Goal: Navigation & Orientation: Find specific page/section

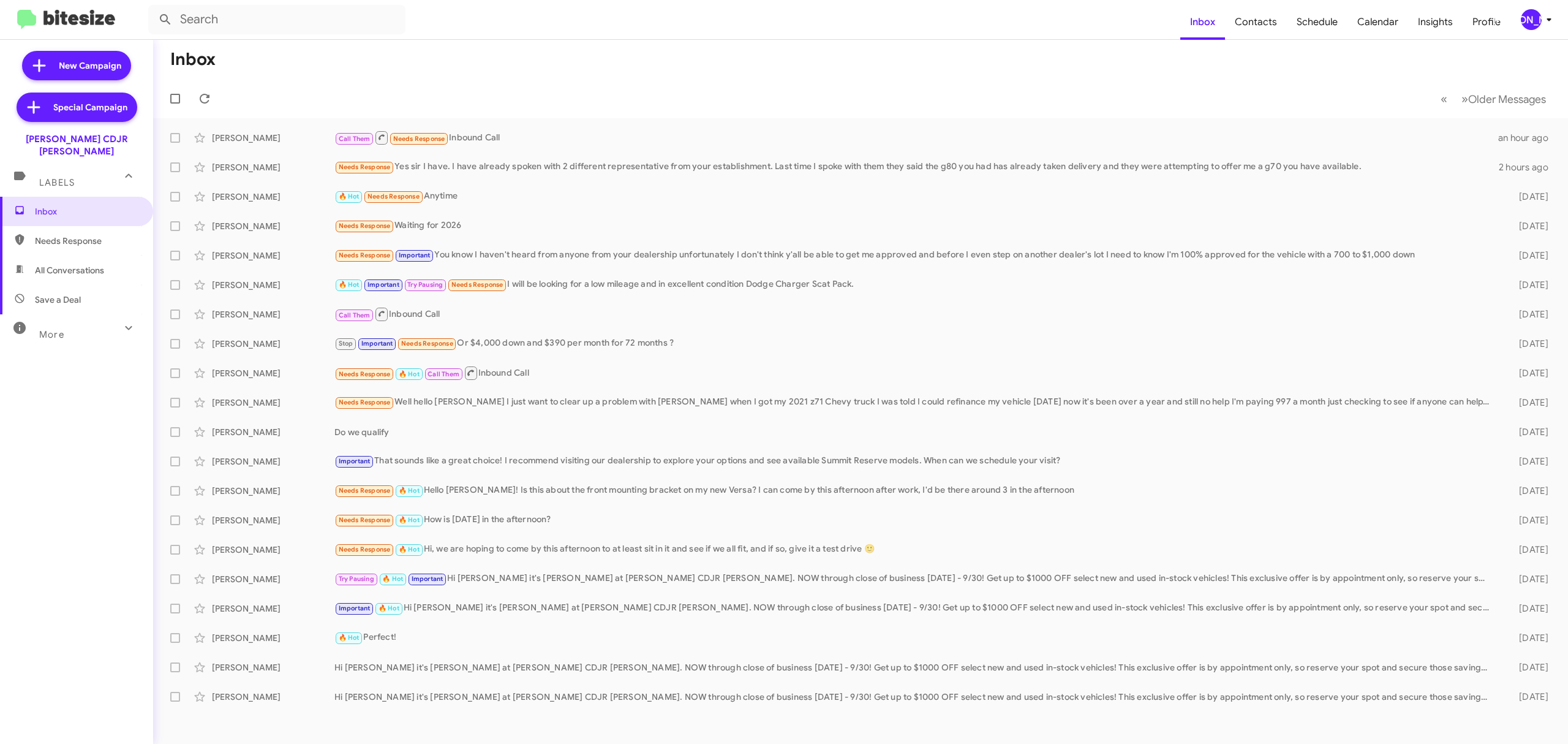
click at [1549, 19] on icon at bounding box center [1549, 20] width 4 height 3
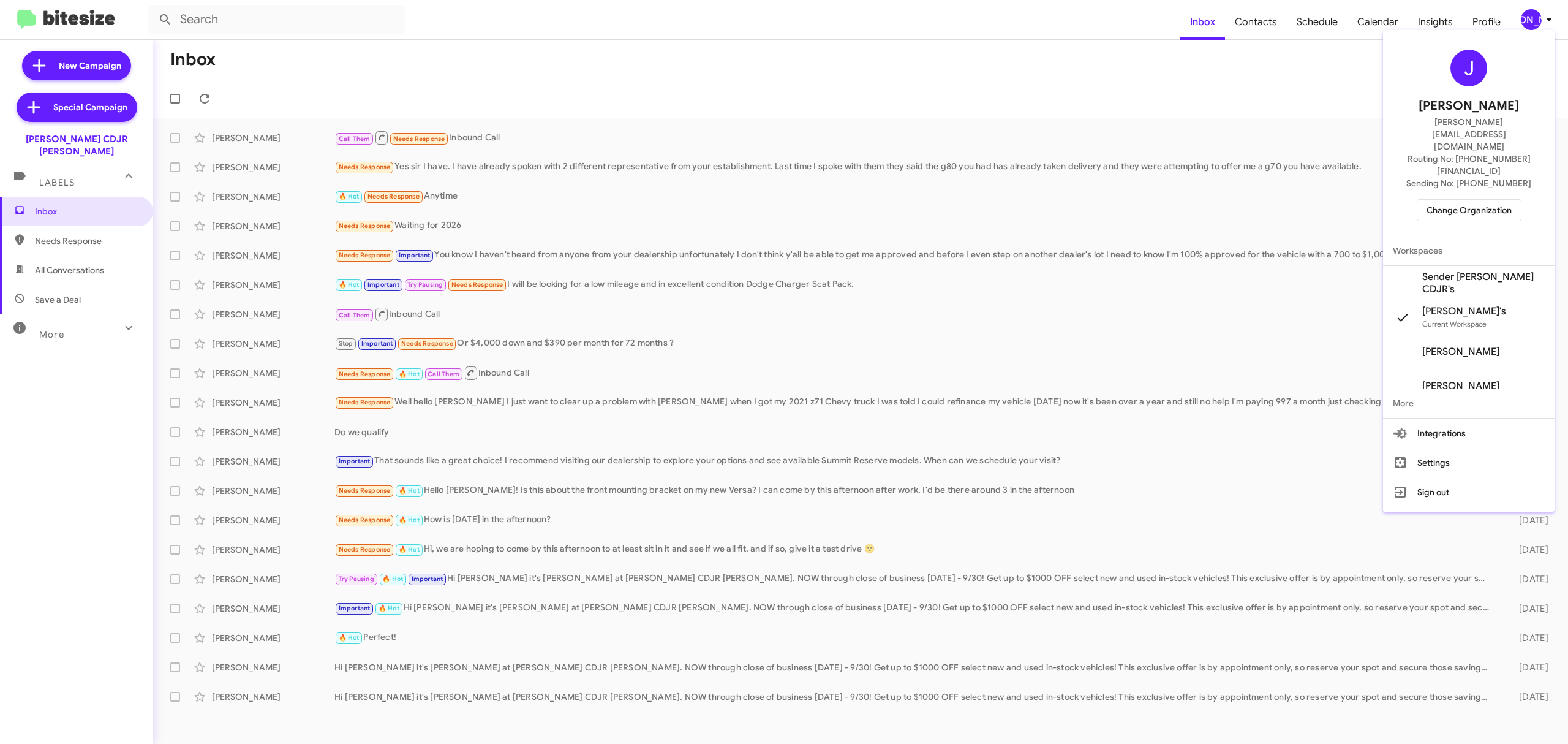
click at [1478, 200] on span "Change Organization" at bounding box center [1469, 210] width 85 height 21
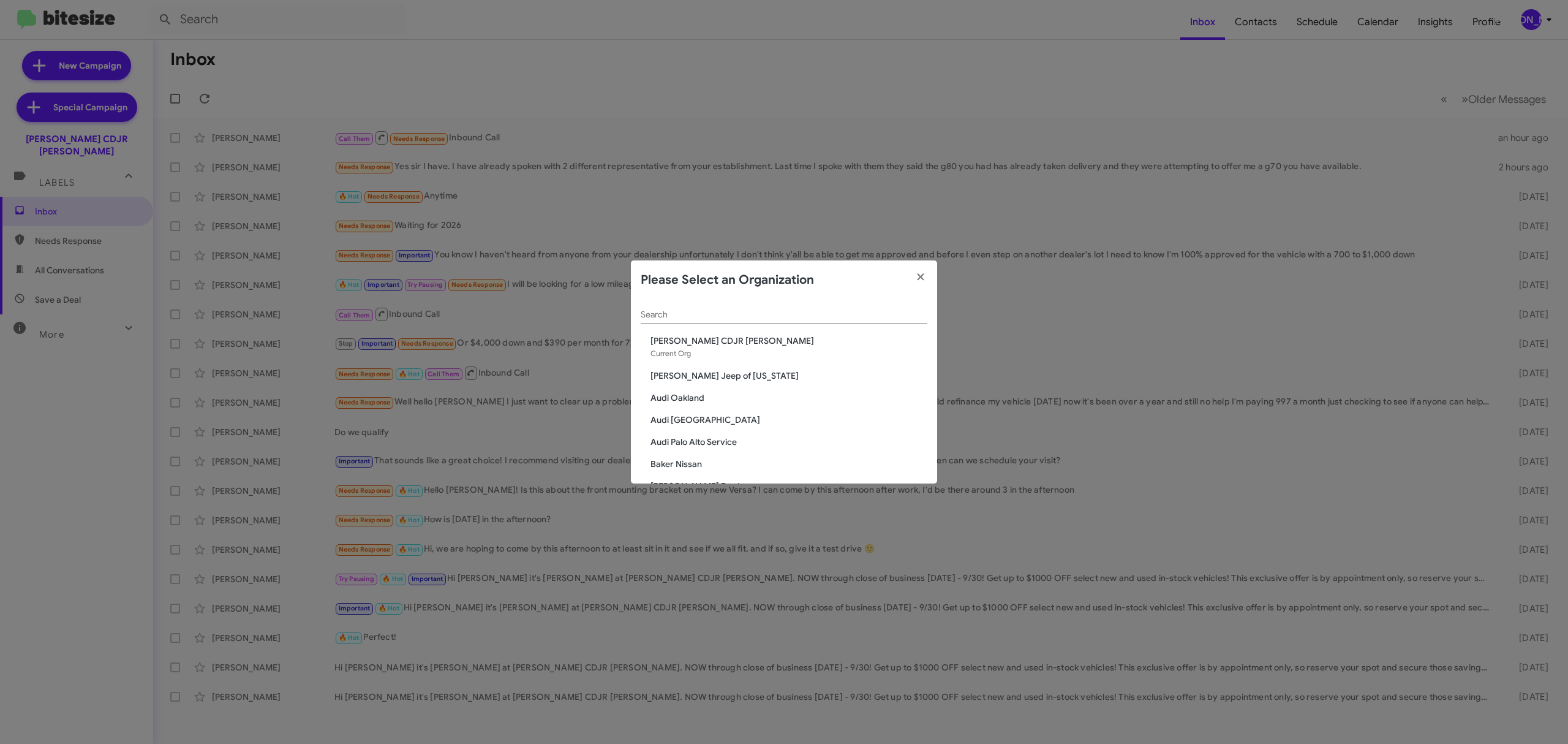
click at [783, 337] on span "[PERSON_NAME] CDJR [PERSON_NAME]" at bounding box center [788, 340] width 277 height 12
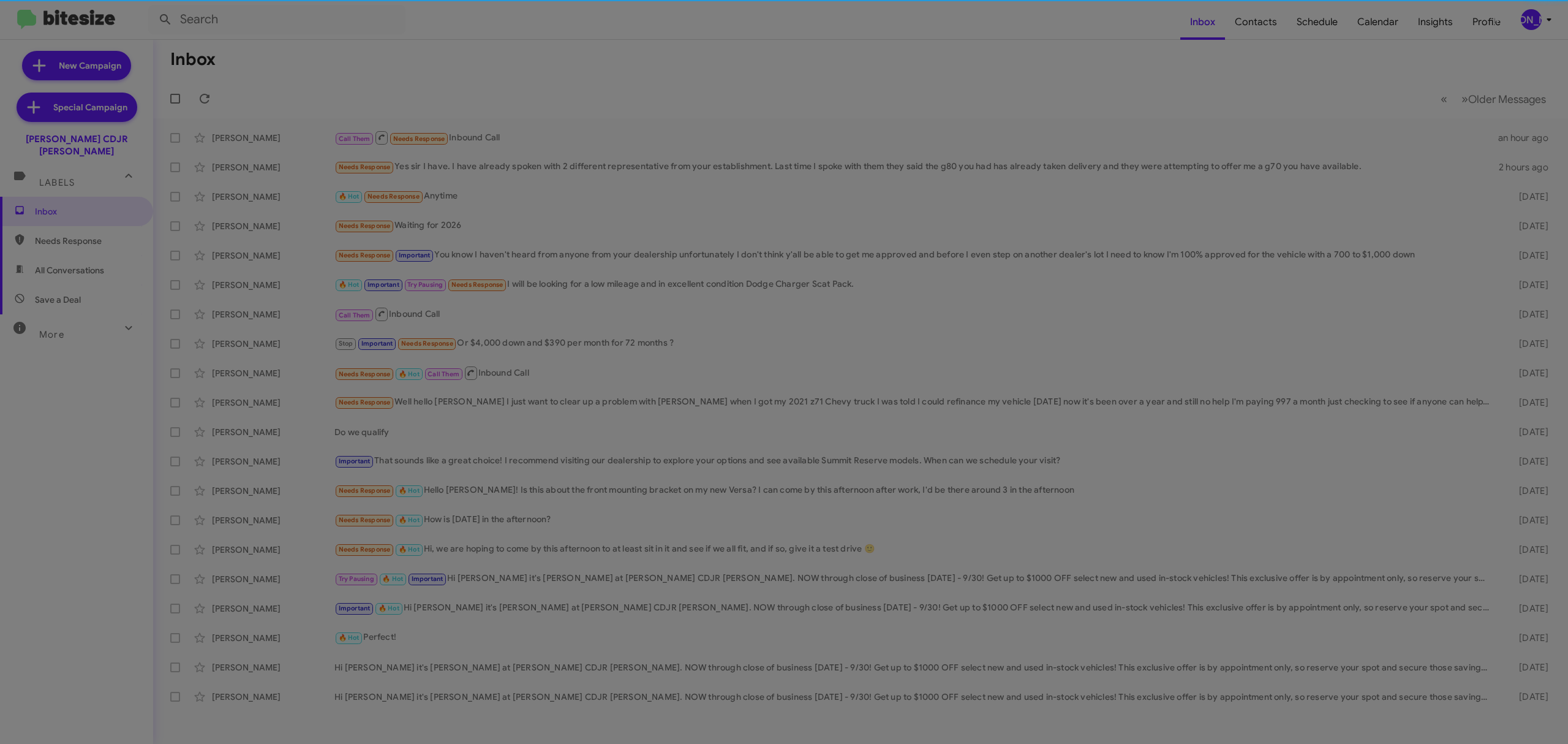
click at [797, 316] on span "[PERSON_NAME] CDJR [PERSON_NAME]" at bounding box center [788, 310] width 277 height 12
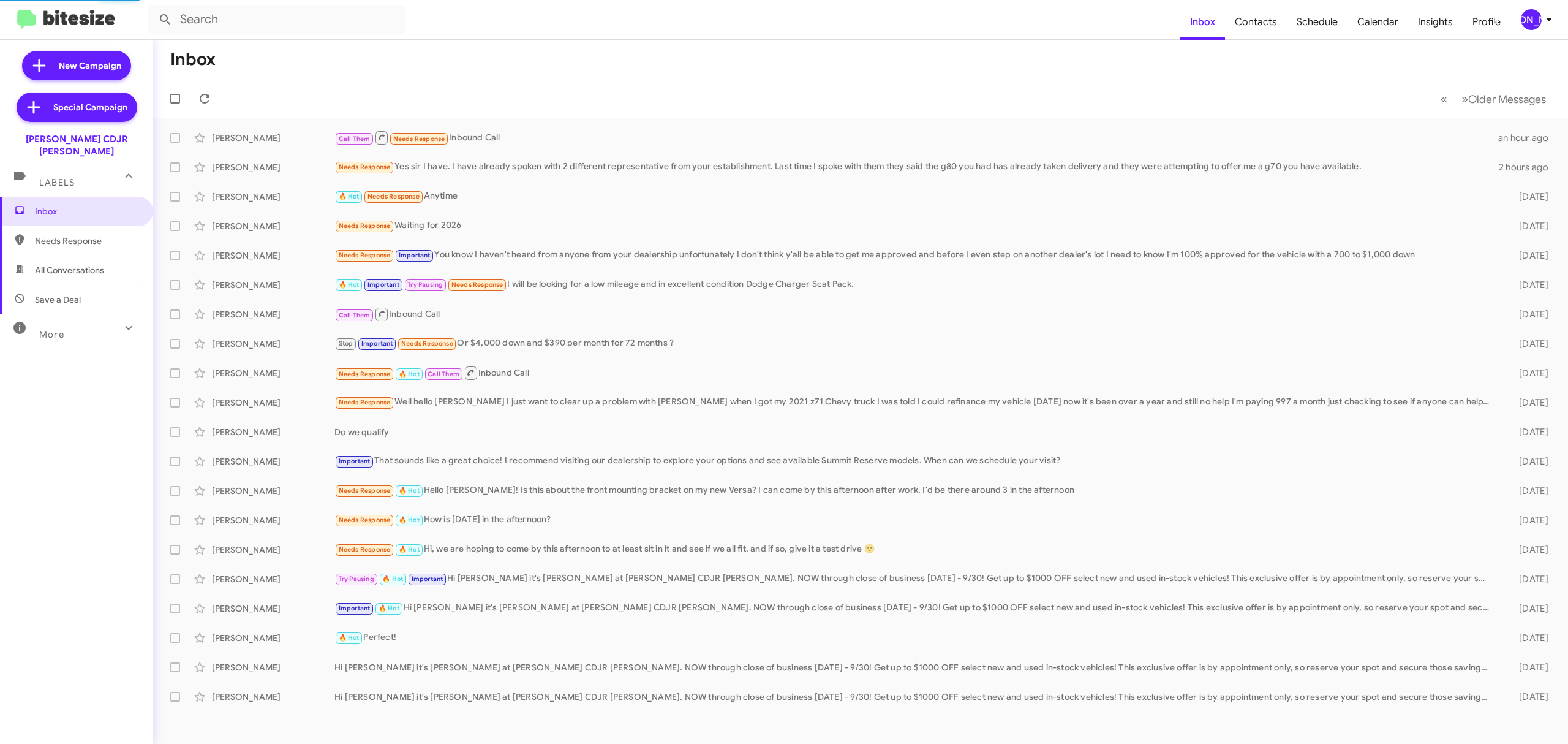
click at [1536, 22] on div "[PERSON_NAME]" at bounding box center [1531, 19] width 21 height 21
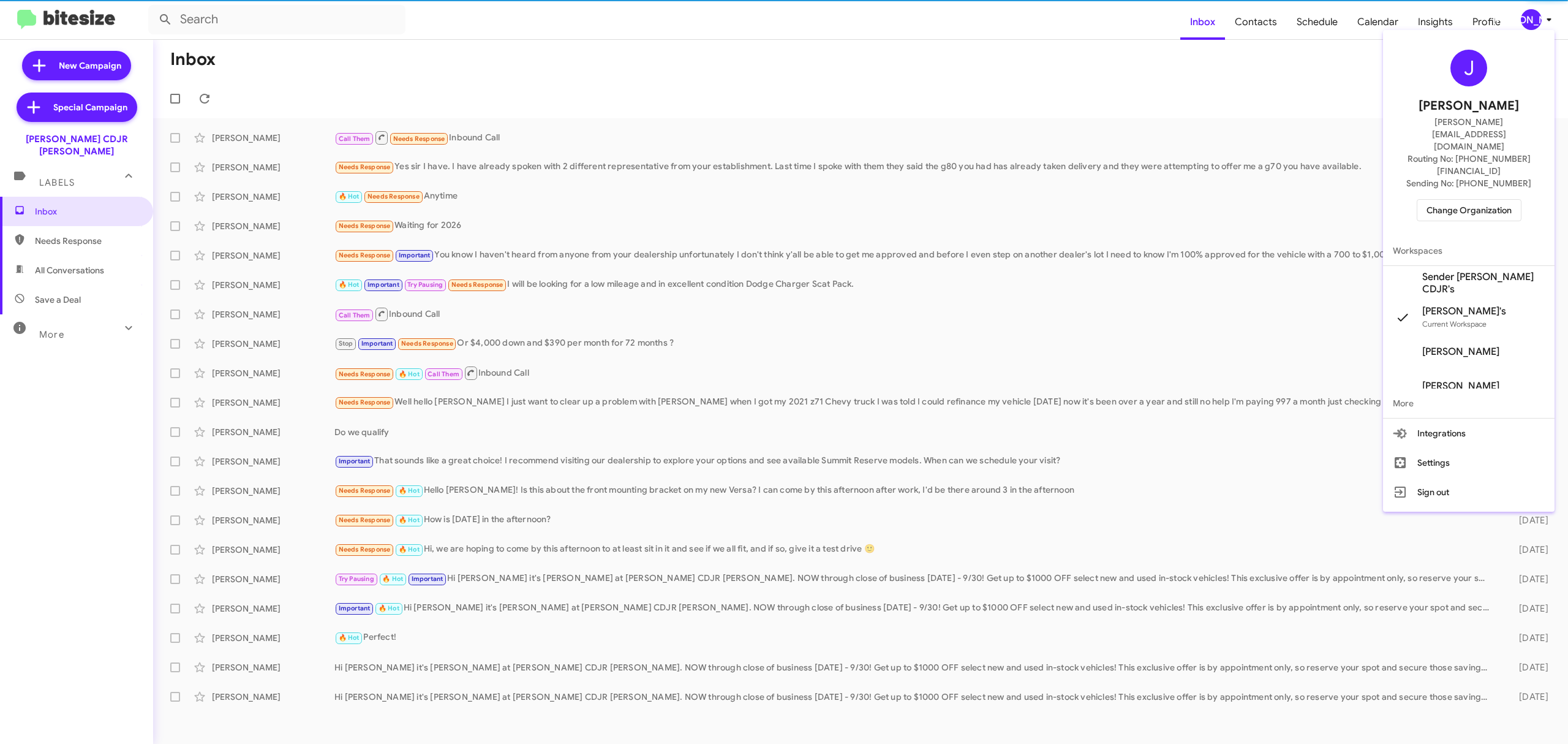
click at [1482, 200] on span "Change Organization" at bounding box center [1469, 210] width 85 height 21
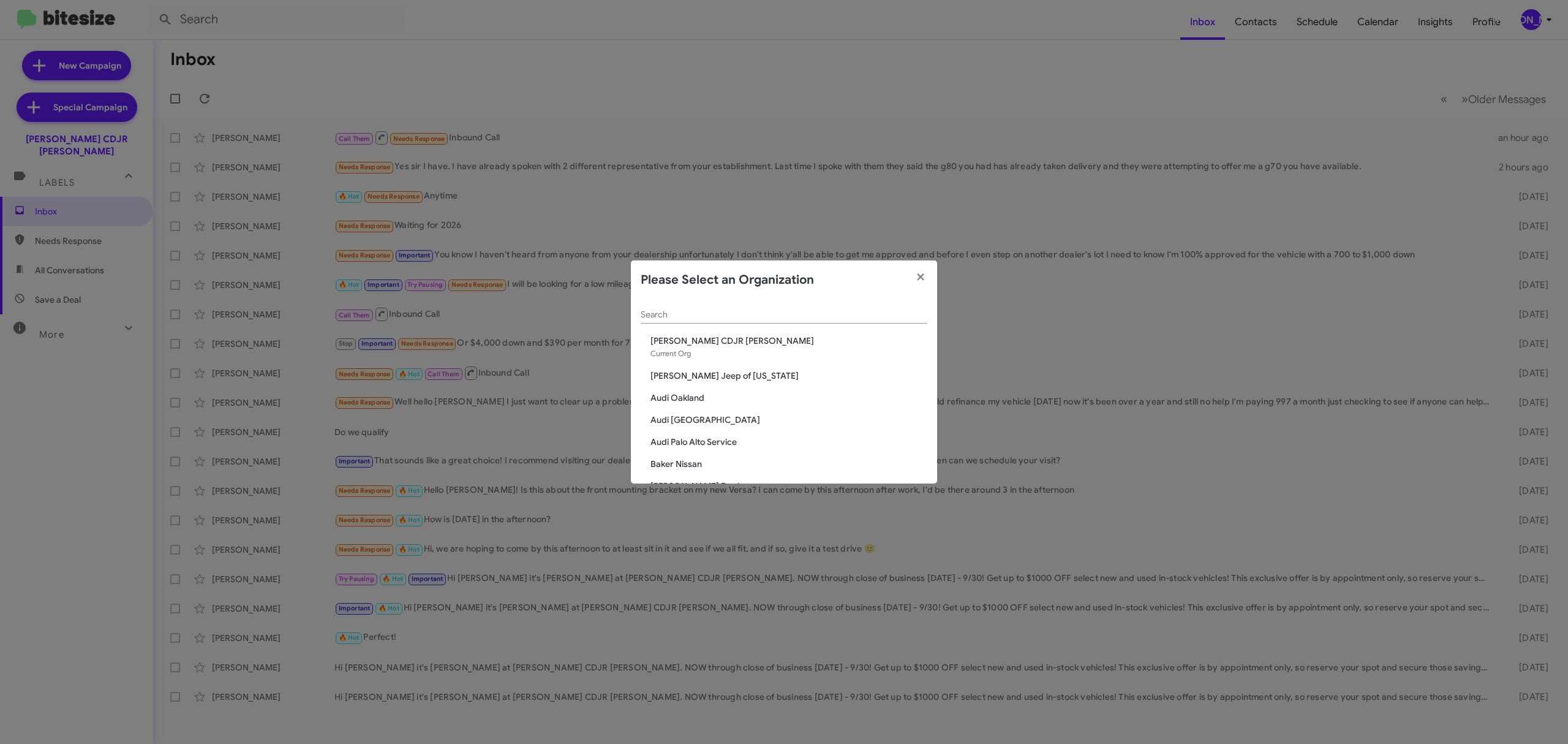
click at [823, 314] on input "Search" at bounding box center [784, 315] width 287 height 10
type input "che"
click at [752, 339] on span "[PERSON_NAME] Nissan Chesapeake" at bounding box center [788, 340] width 277 height 12
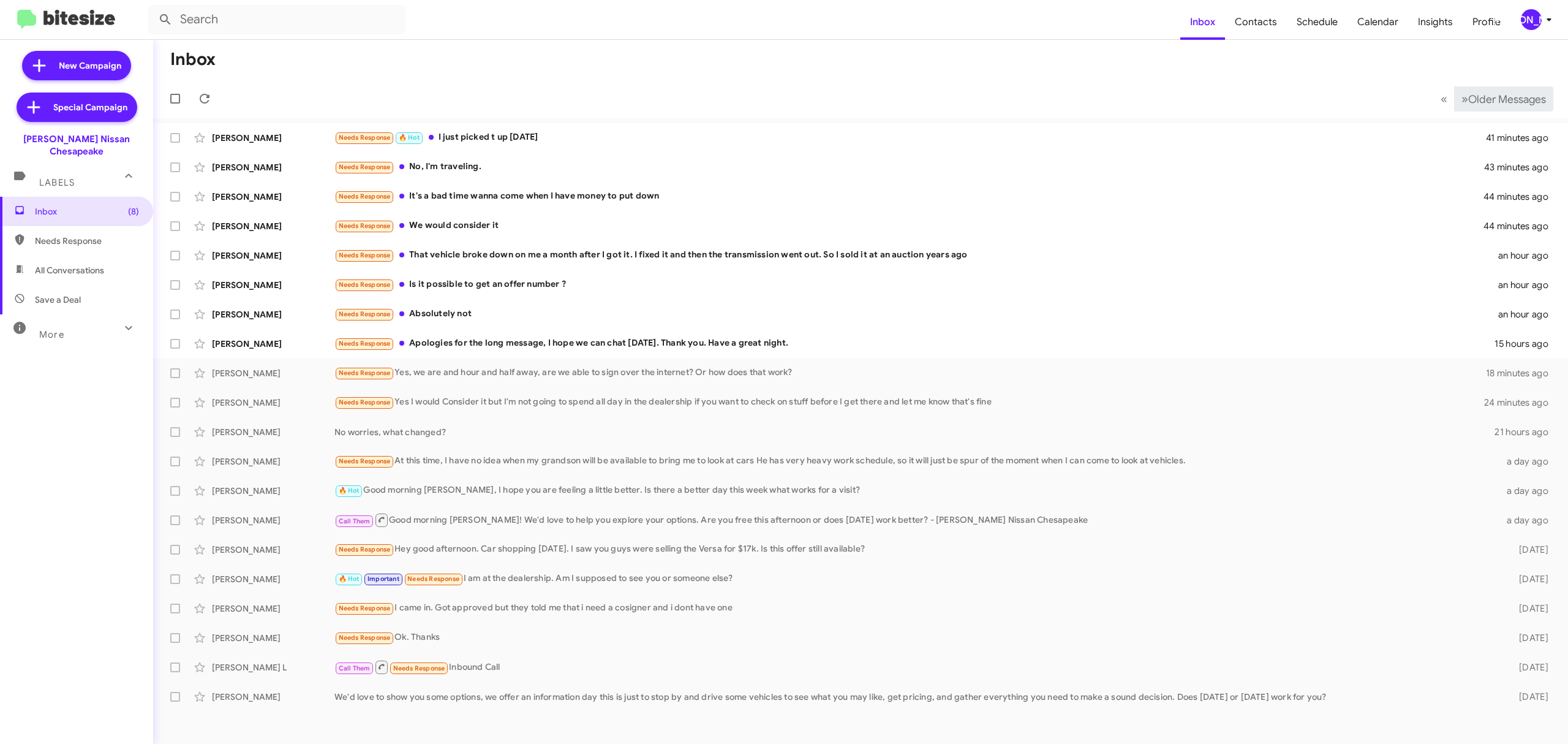
click at [1503, 98] on span "Older Messages" at bounding box center [1507, 99] width 78 height 13
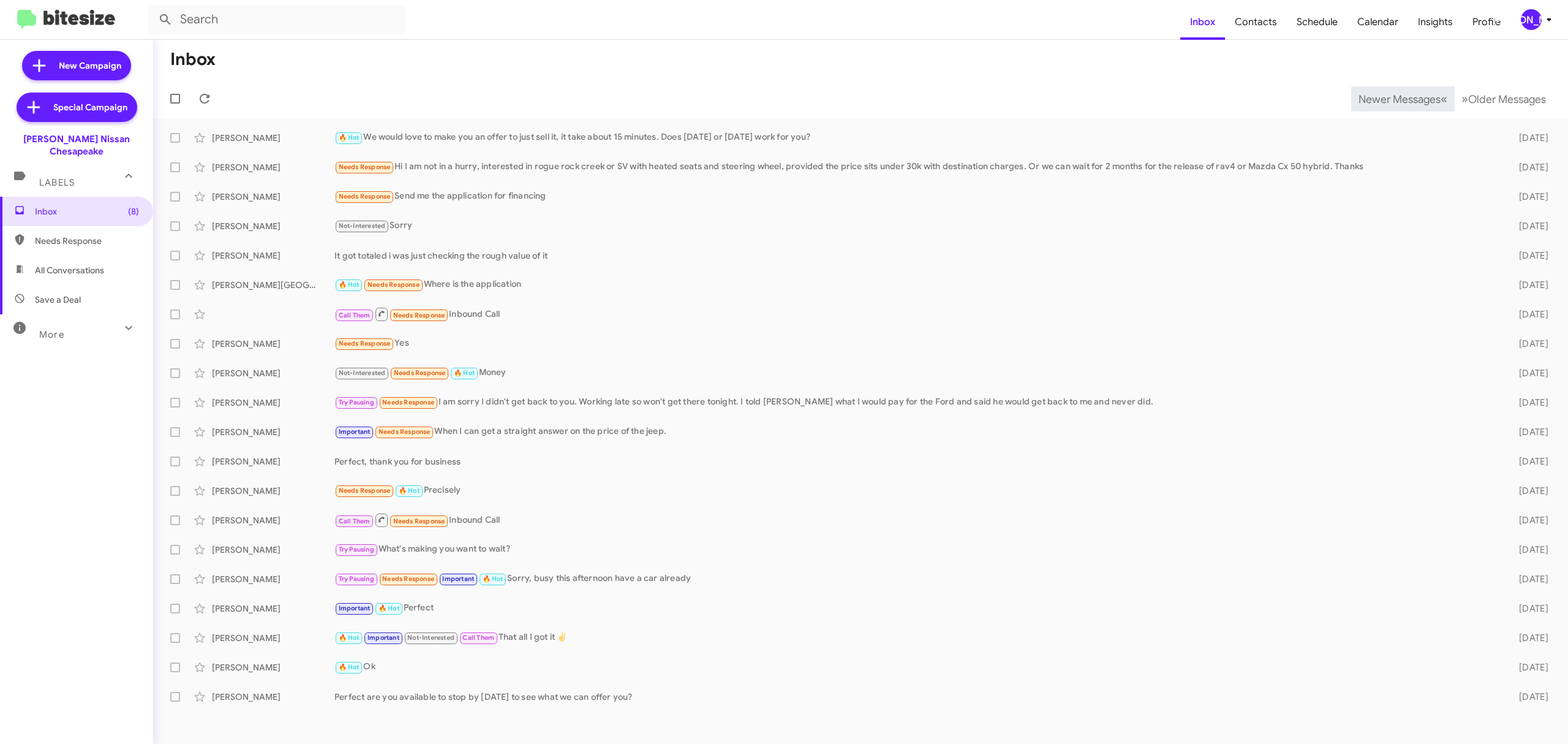
click at [1402, 99] on span "Newer Messages" at bounding box center [1400, 99] width 82 height 13
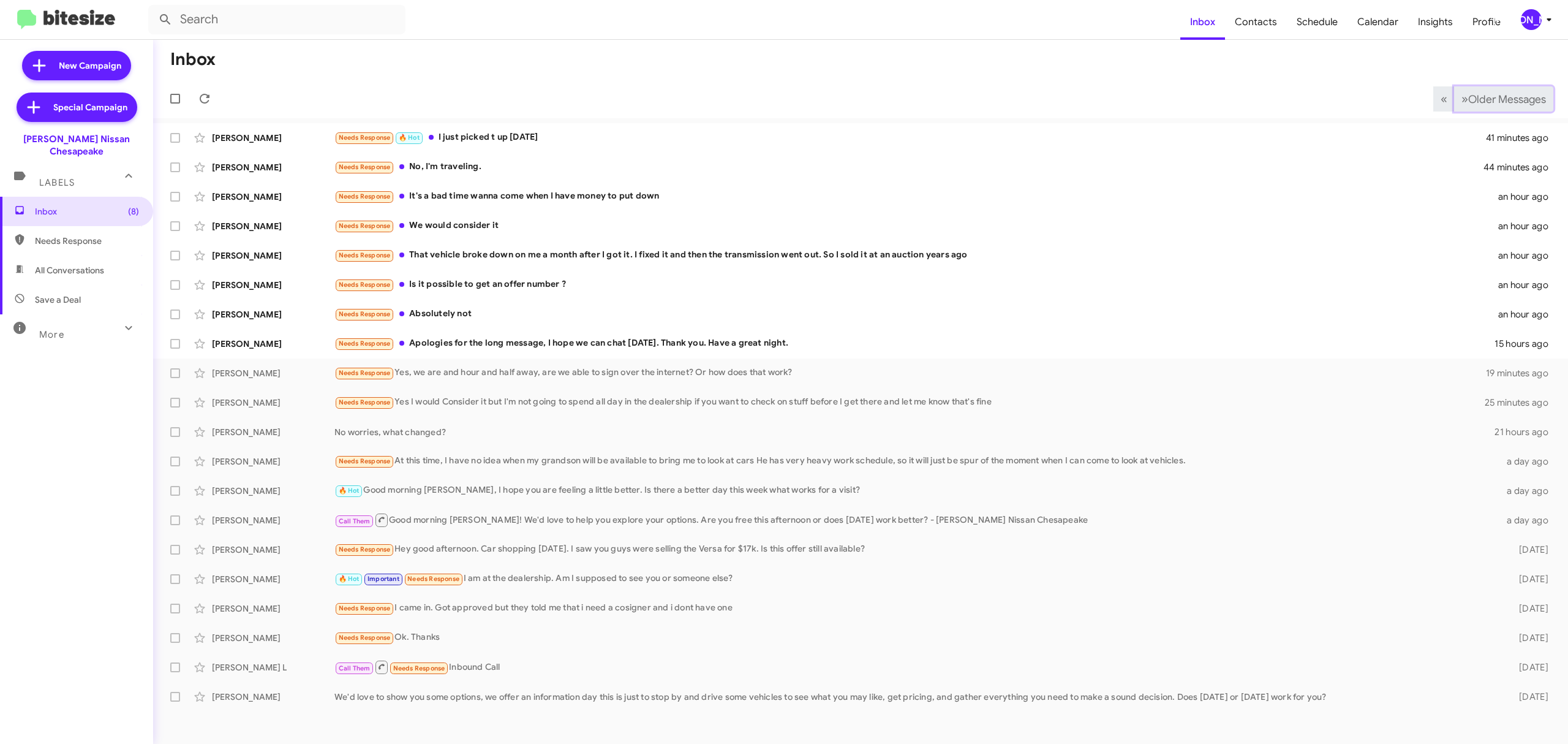
click at [1493, 96] on span "Older Messages" at bounding box center [1507, 99] width 78 height 13
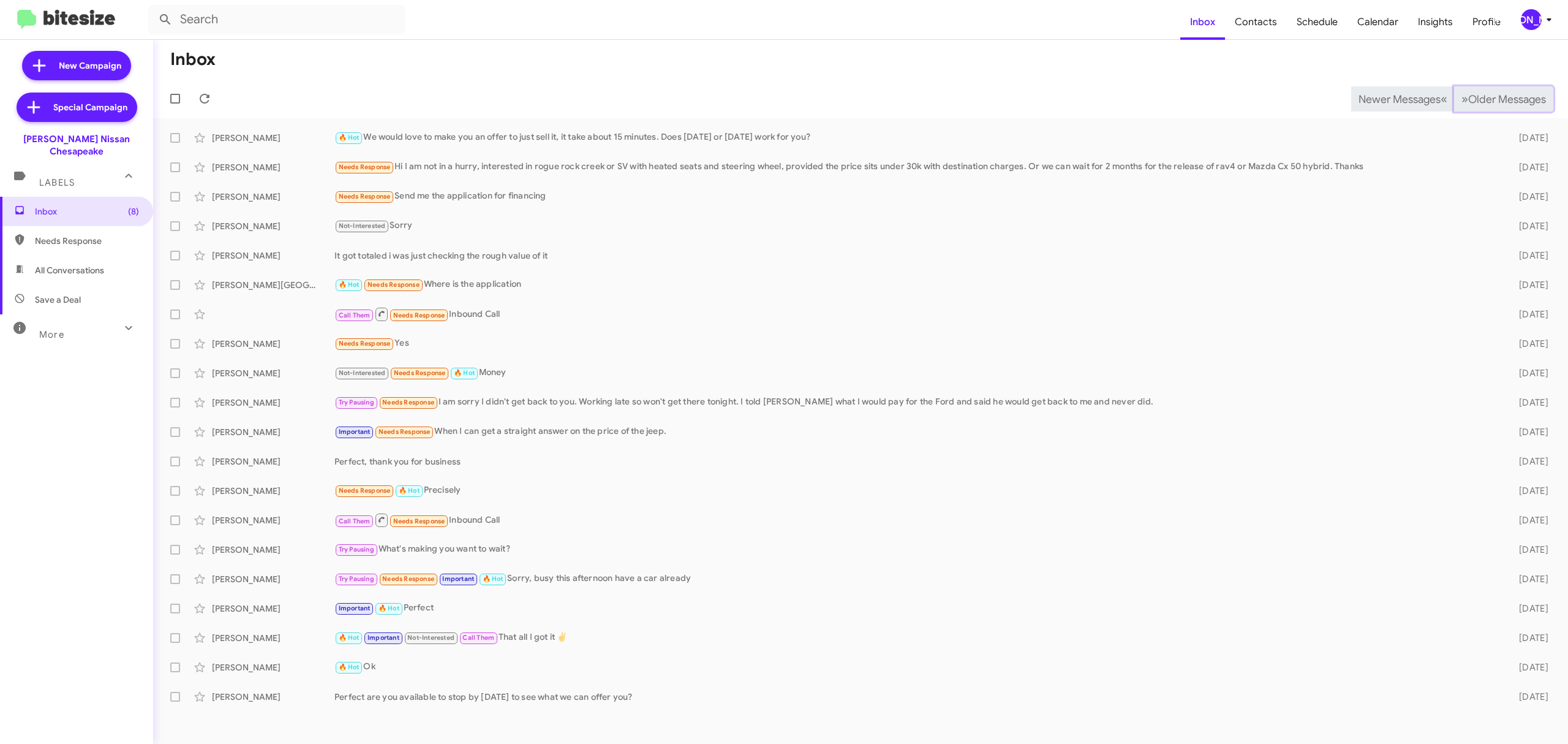
click at [1505, 93] on span "Older Messages" at bounding box center [1507, 99] width 78 height 13
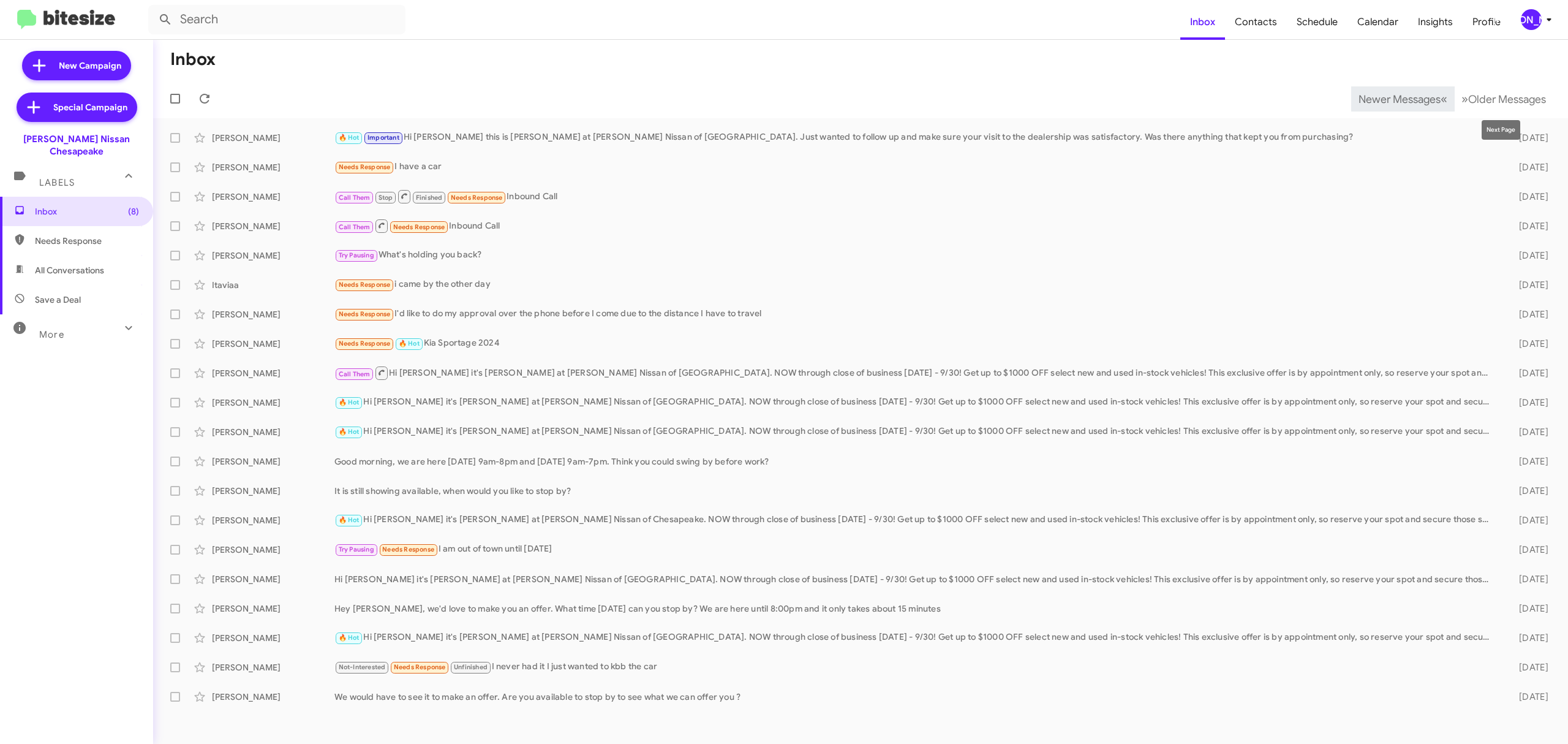
click at [1366, 99] on span "Newer Messages" at bounding box center [1400, 99] width 82 height 13
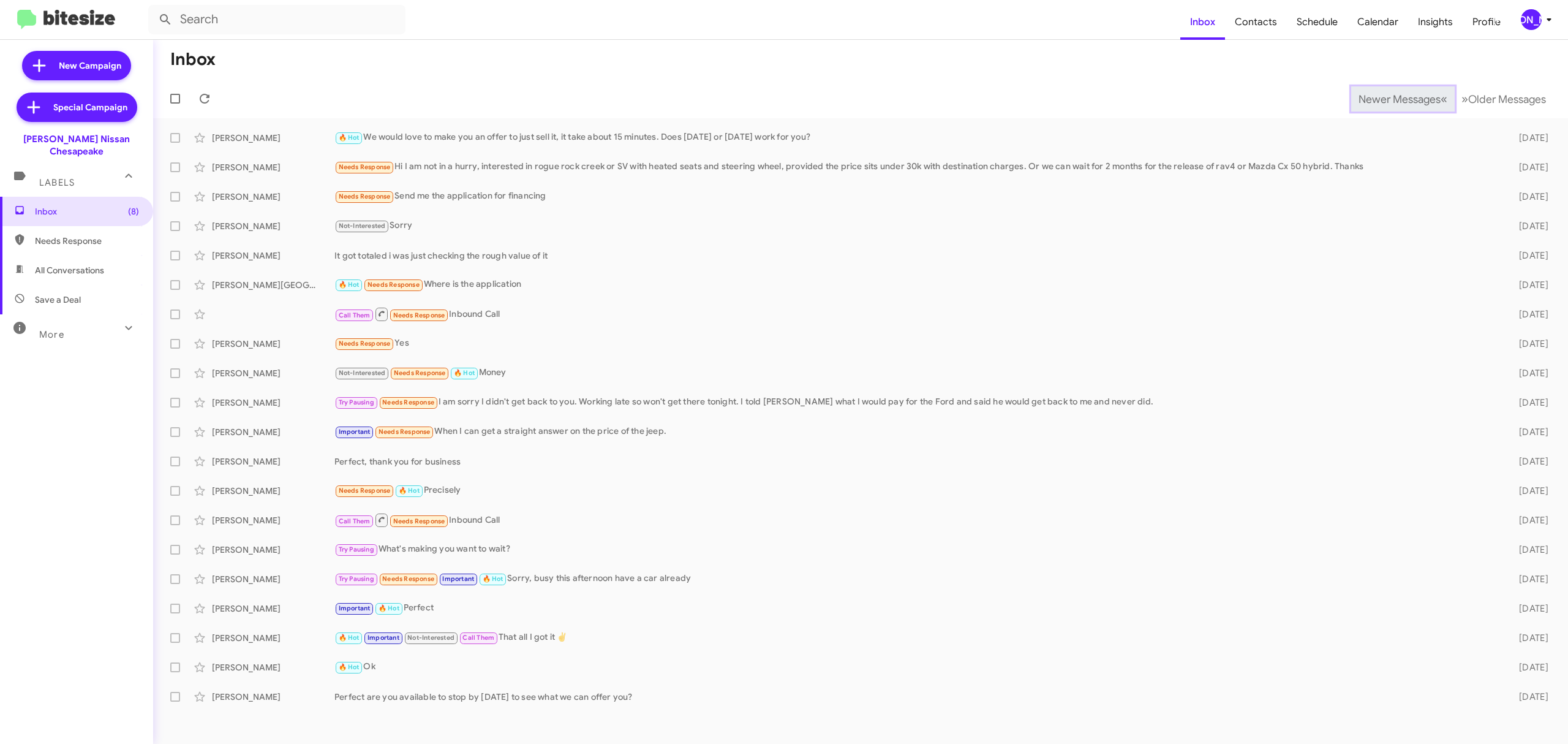
click at [1377, 103] on span "Newer Messages" at bounding box center [1400, 99] width 82 height 13
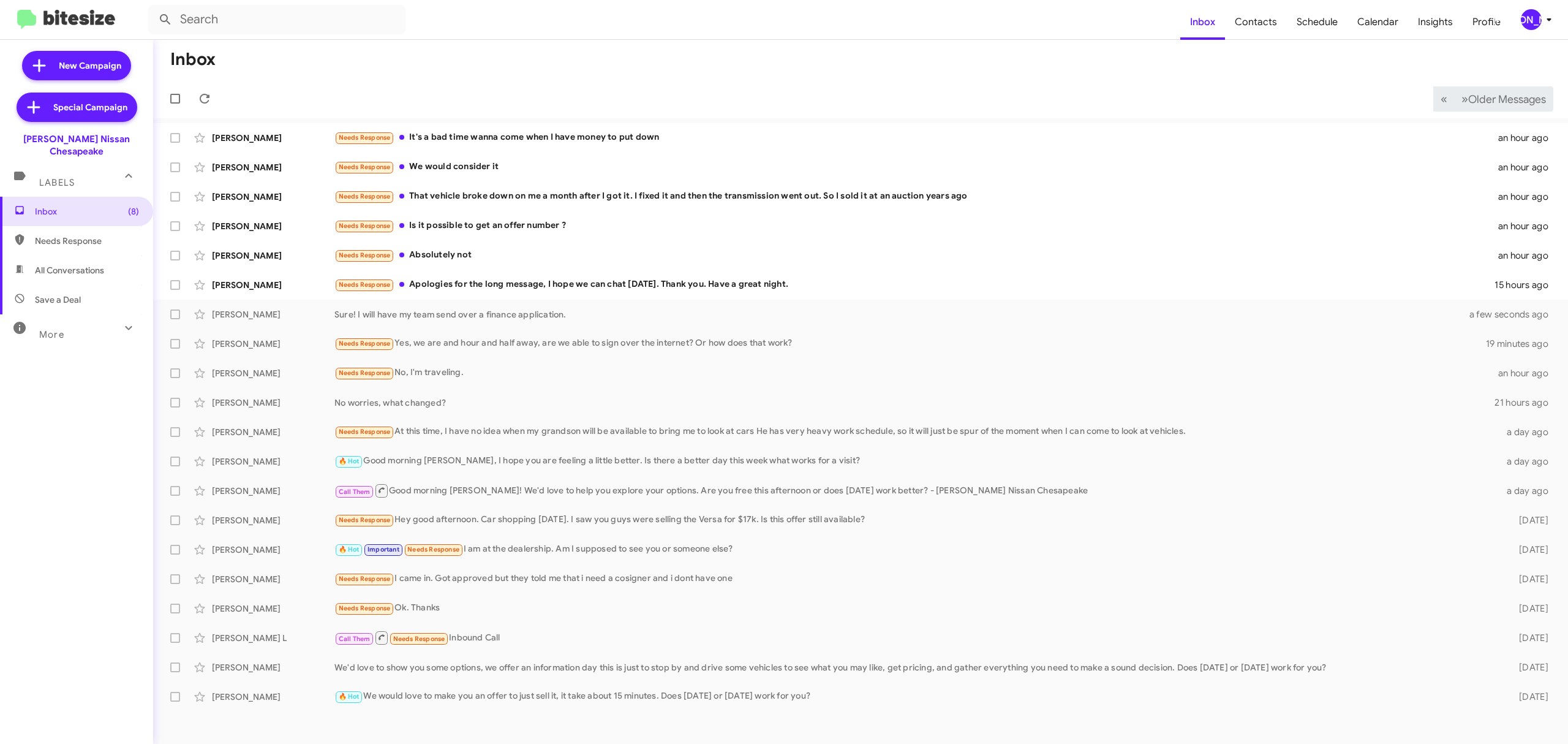
click at [1495, 99] on span "Older Messages" at bounding box center [1507, 99] width 78 height 13
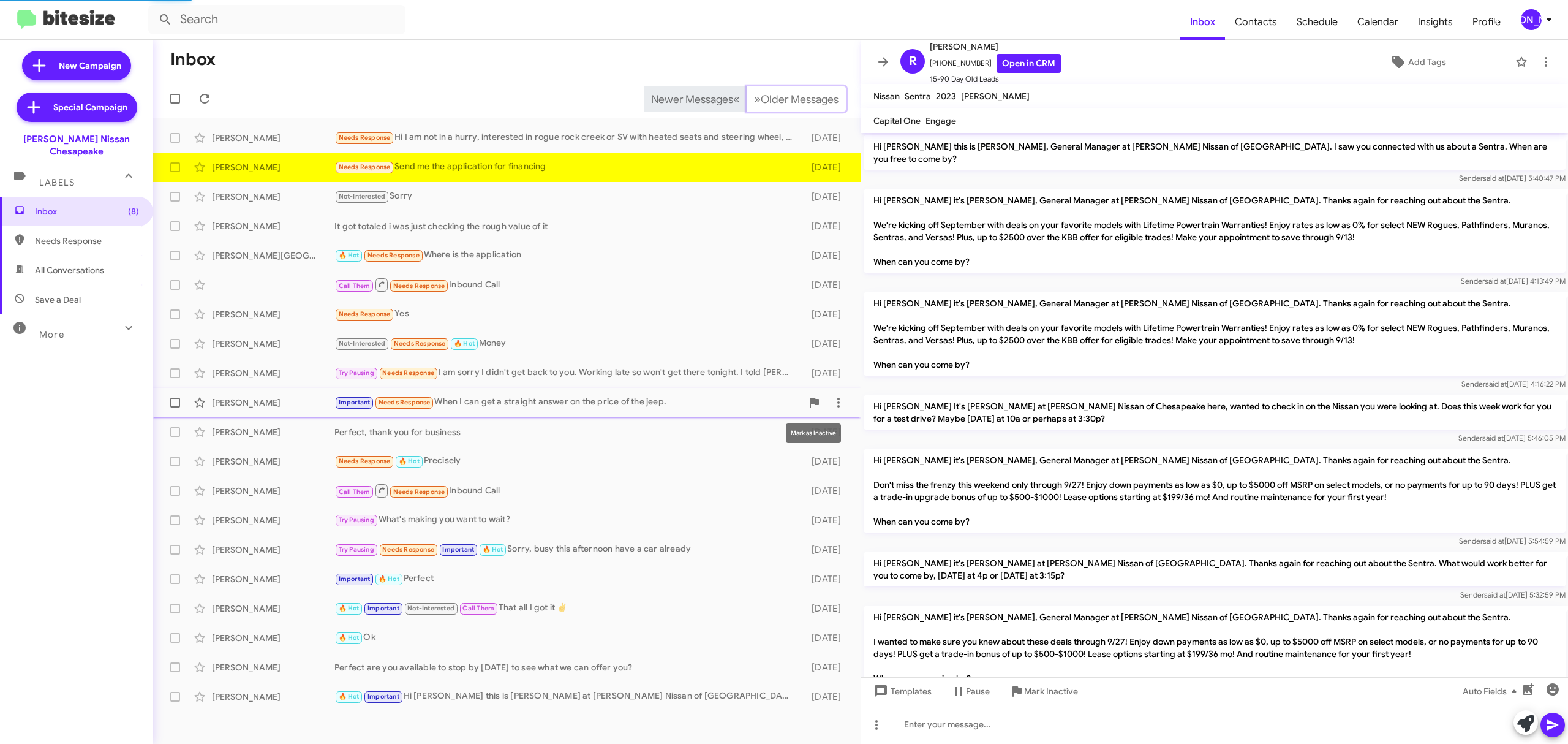
scroll to position [259, 0]
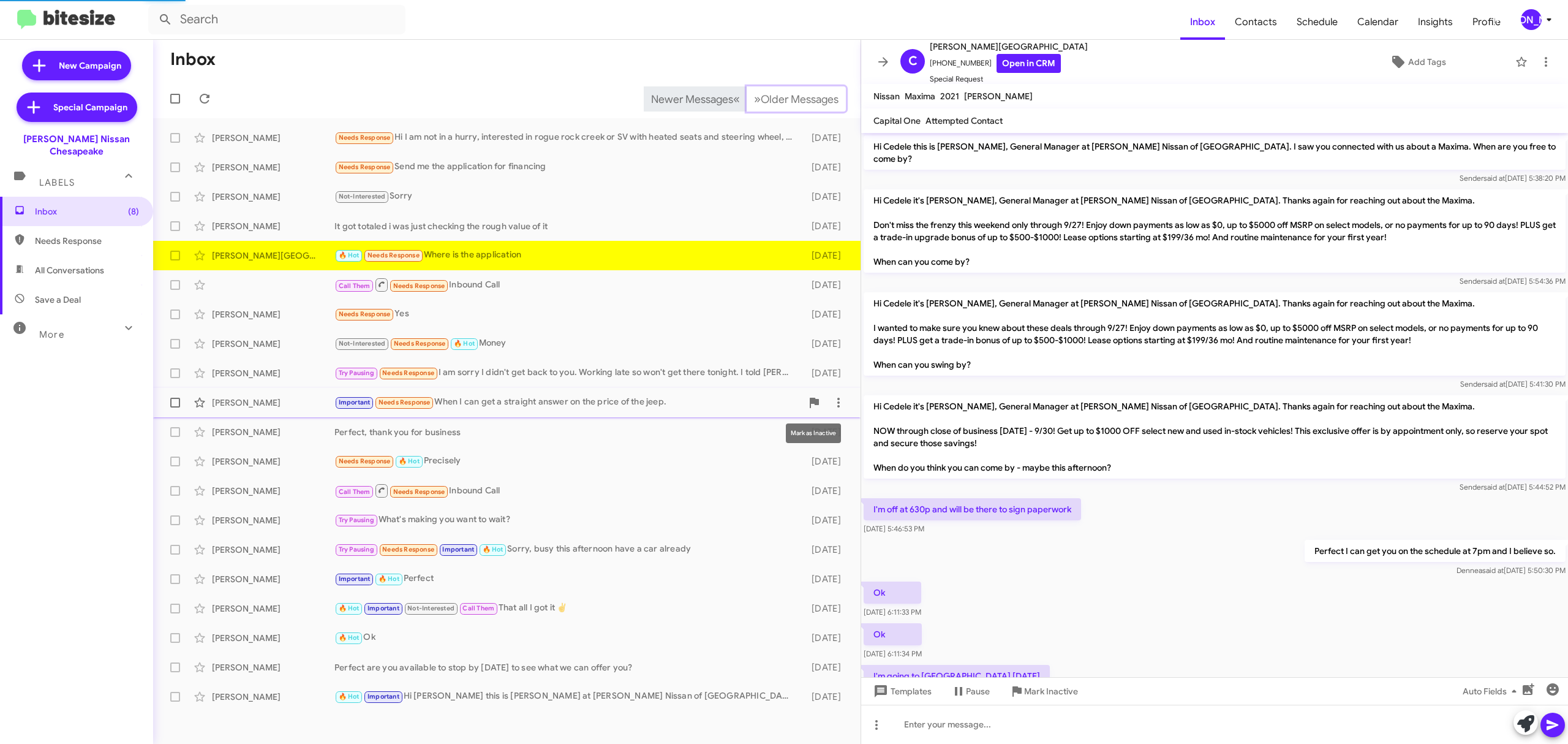
scroll to position [87, 0]
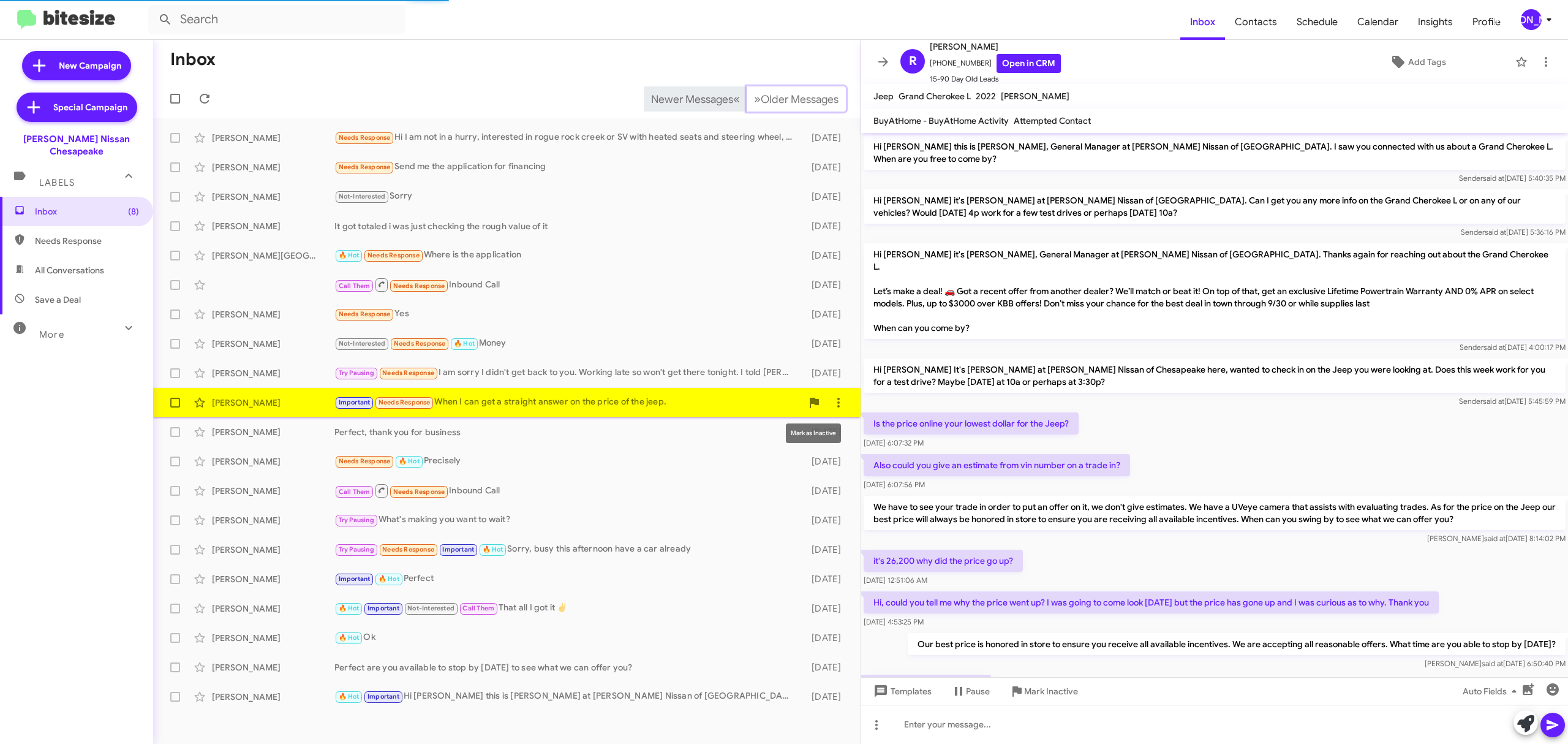
scroll to position [464, 0]
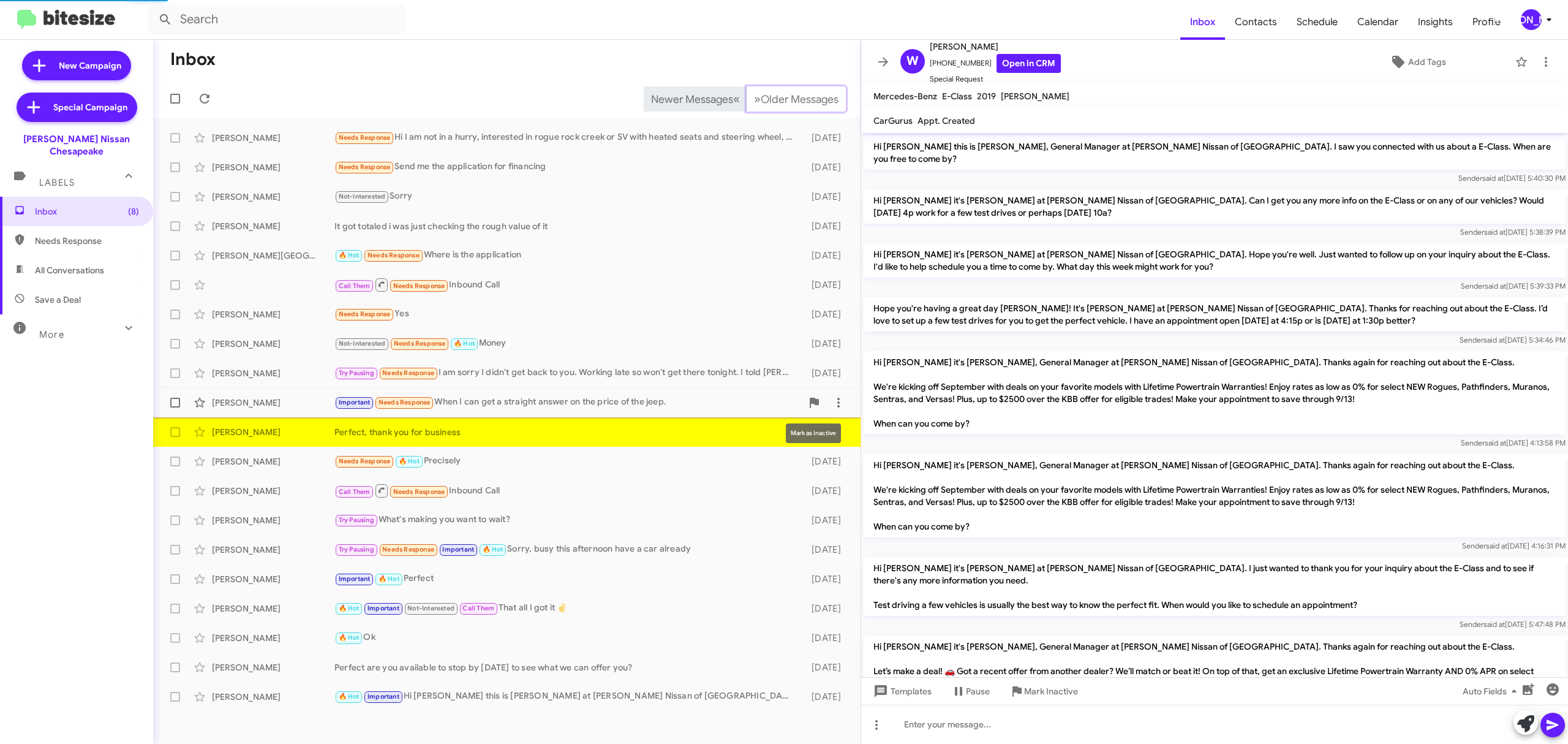
scroll to position [914, 0]
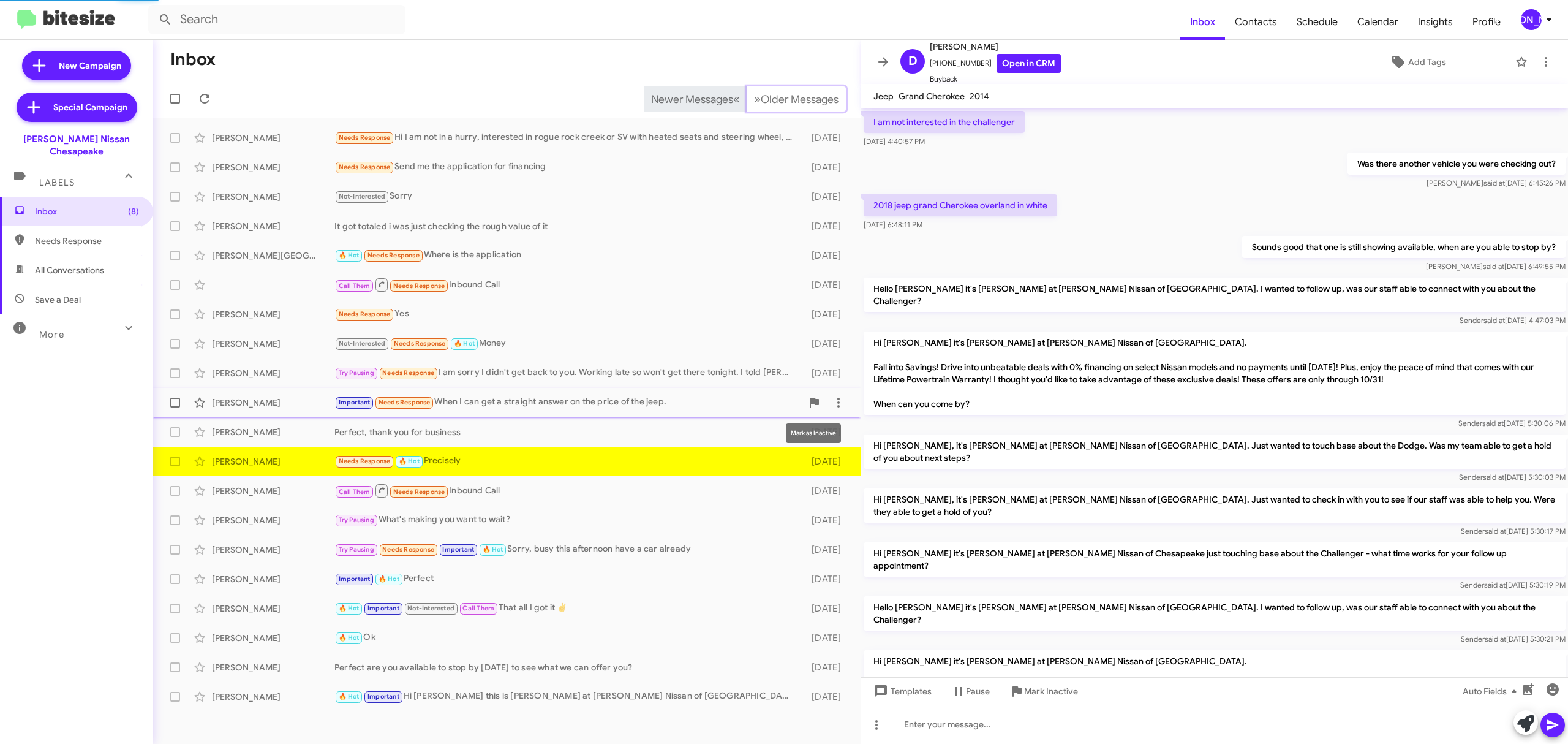
scroll to position [461, 0]
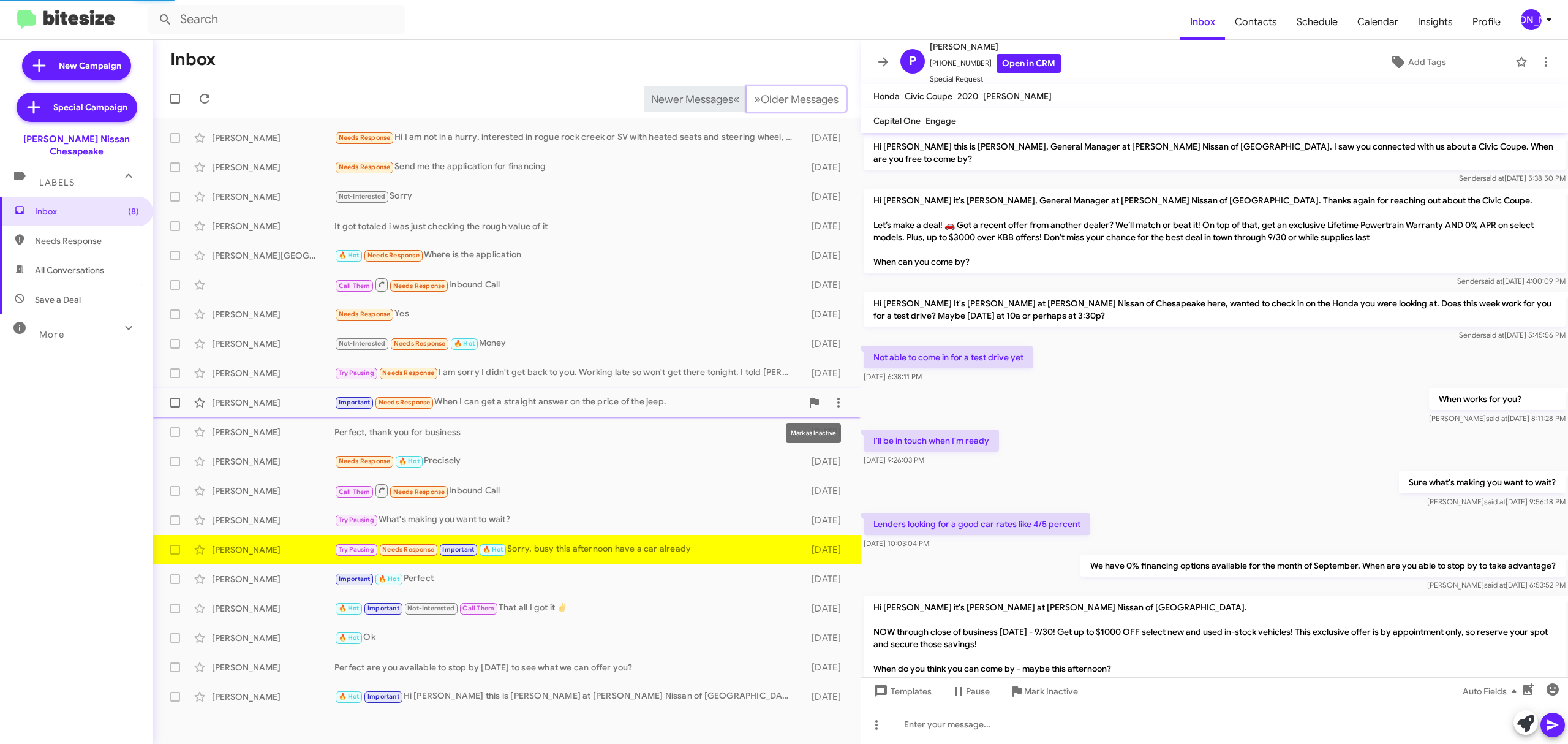
scroll to position [82, 0]
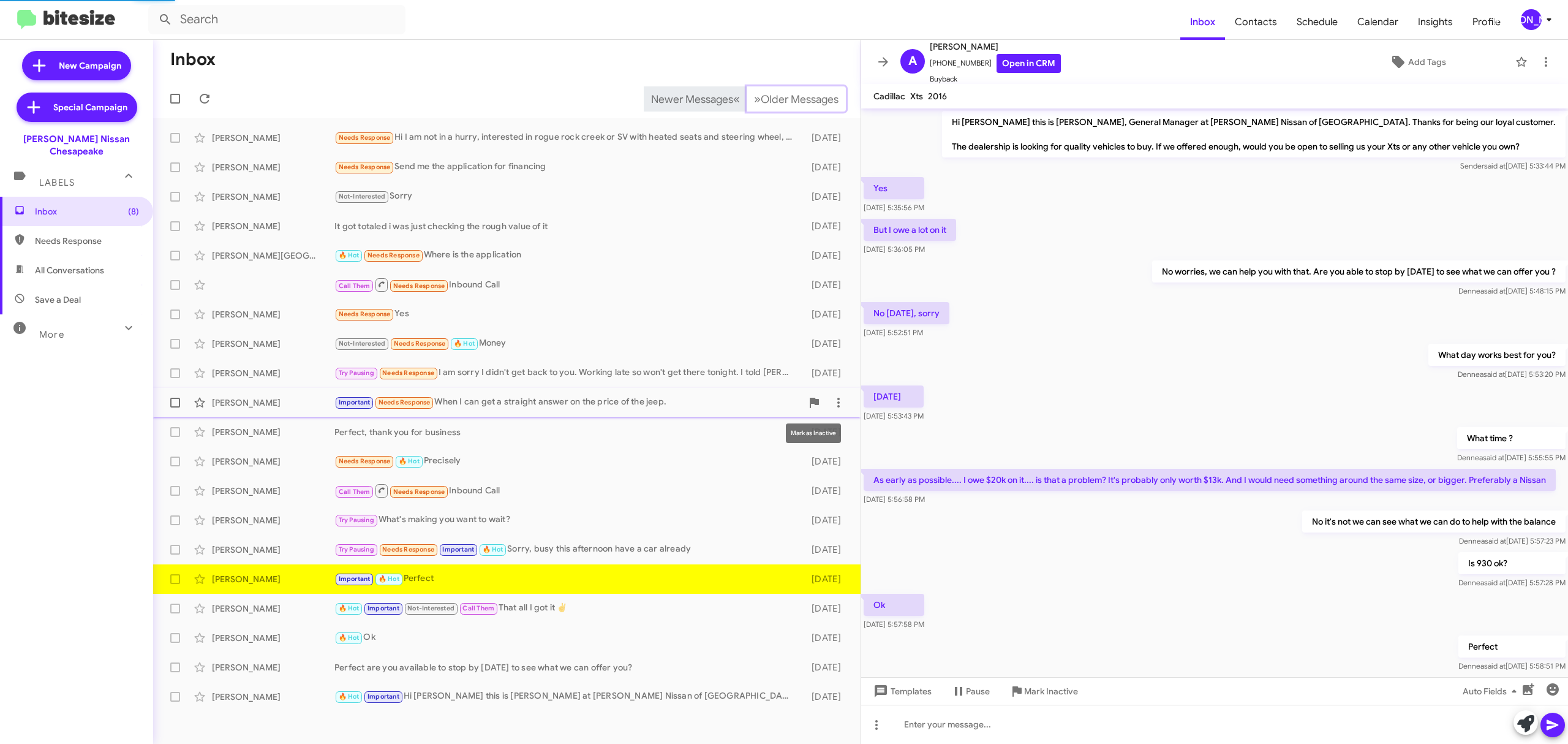
scroll to position [49, 0]
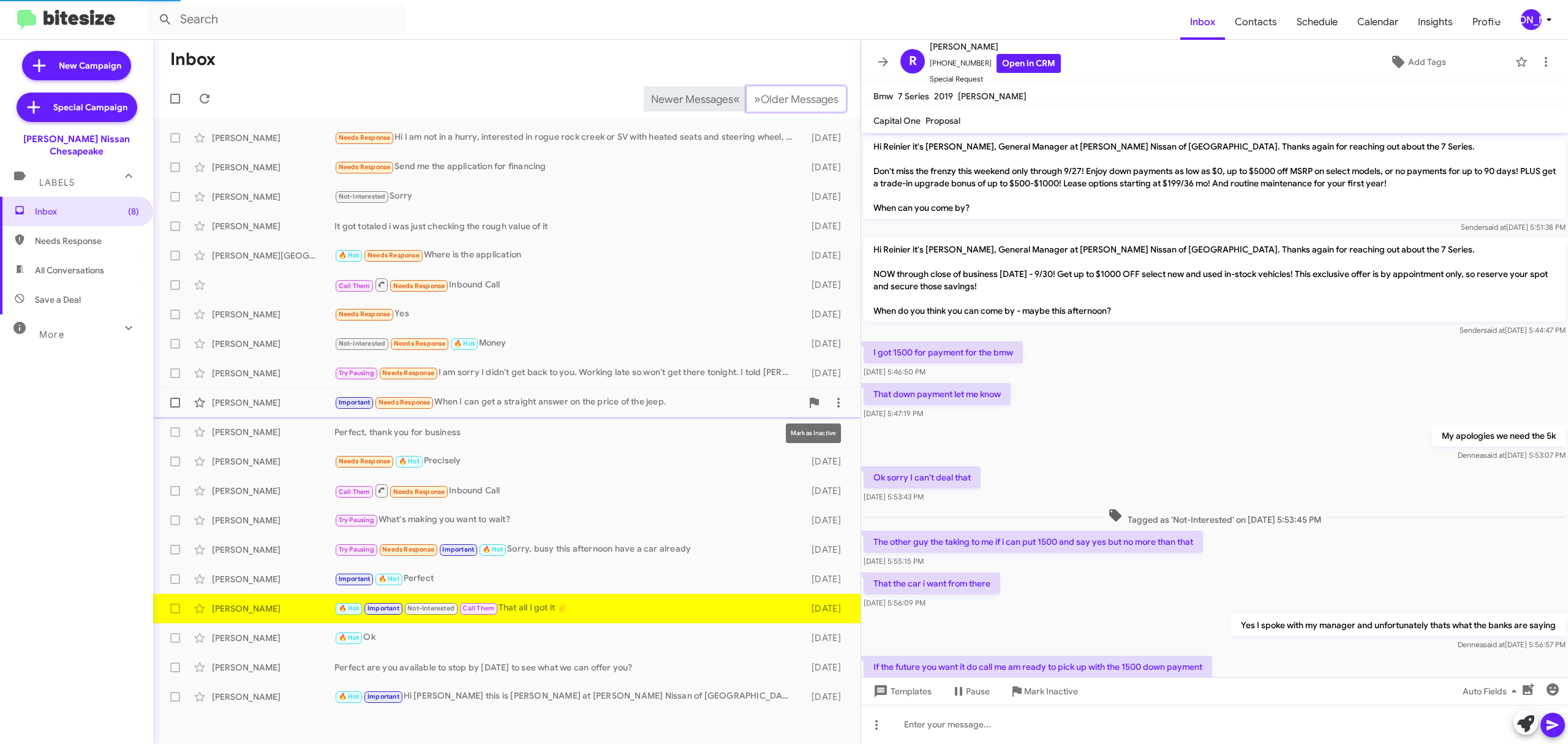
scroll to position [96, 0]
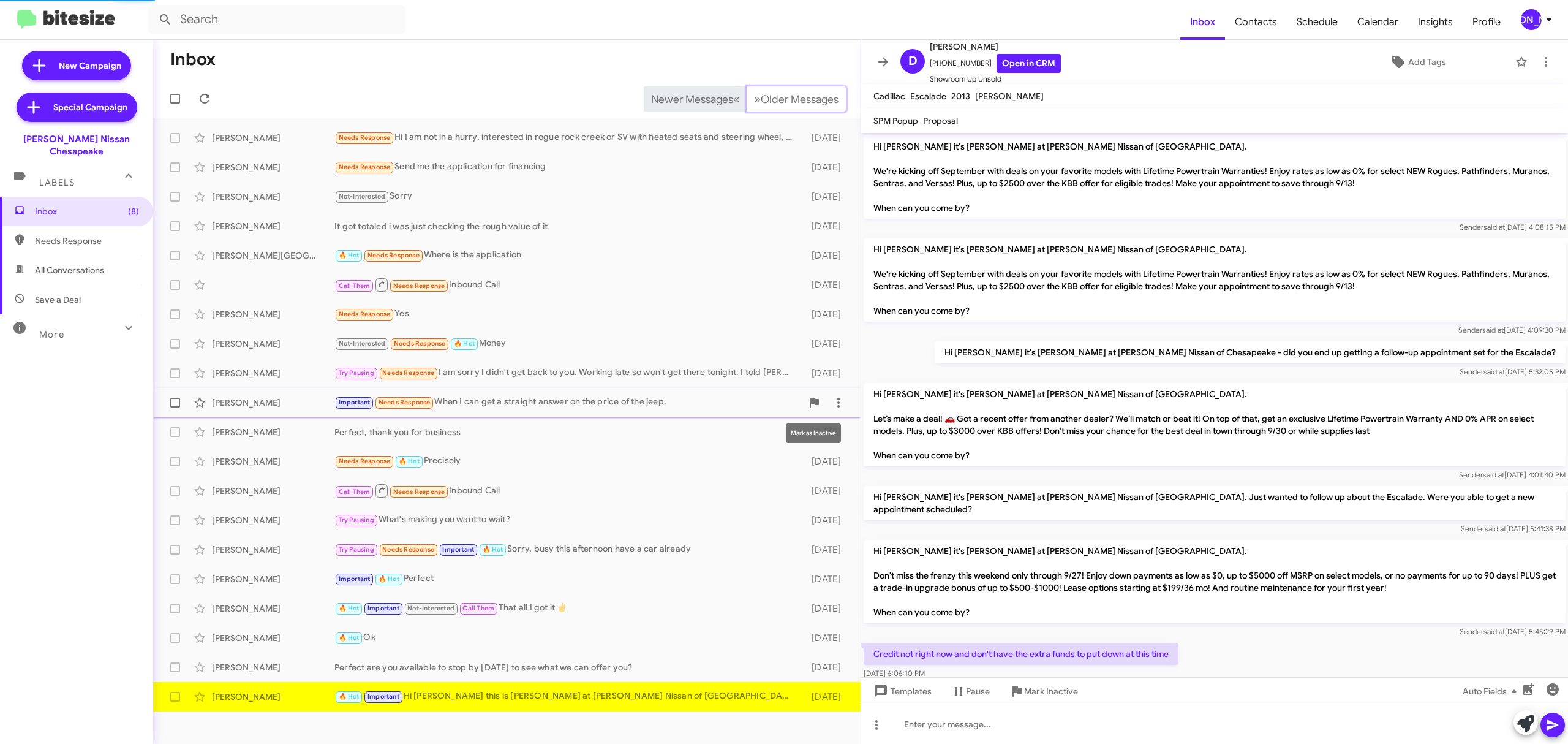
scroll to position [669, 0]
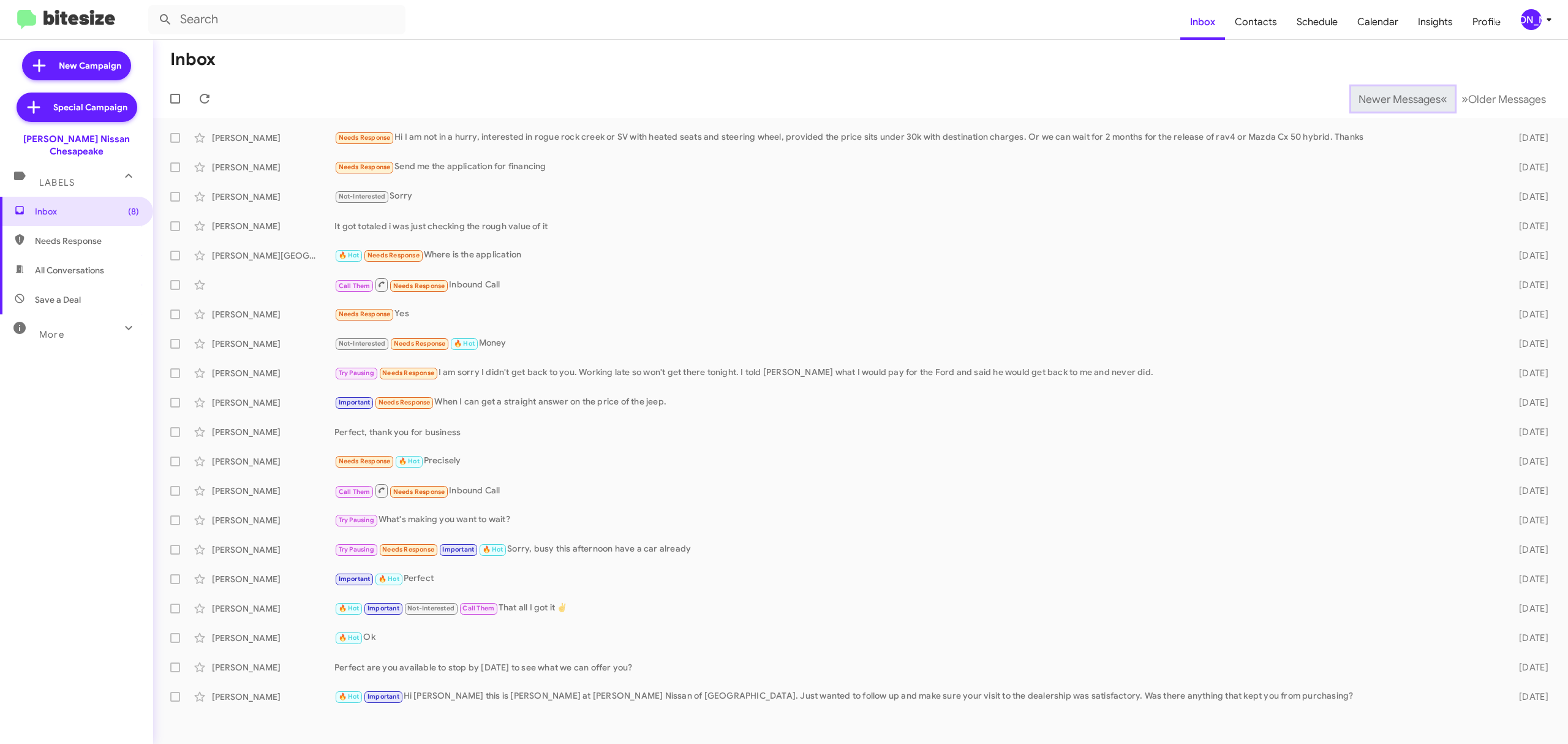
click at [1389, 98] on span "Newer Messages" at bounding box center [1400, 99] width 82 height 13
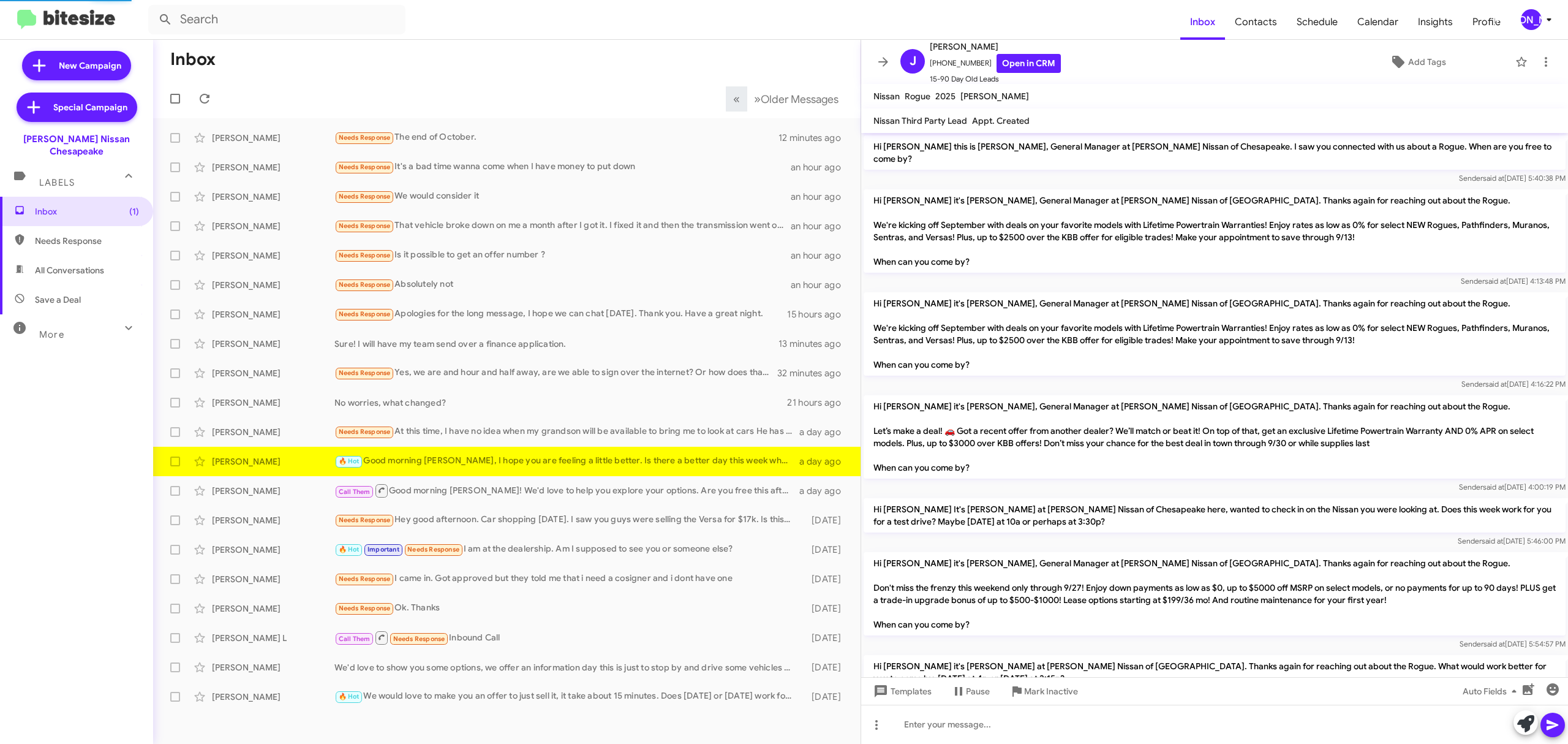
scroll to position [518, 0]
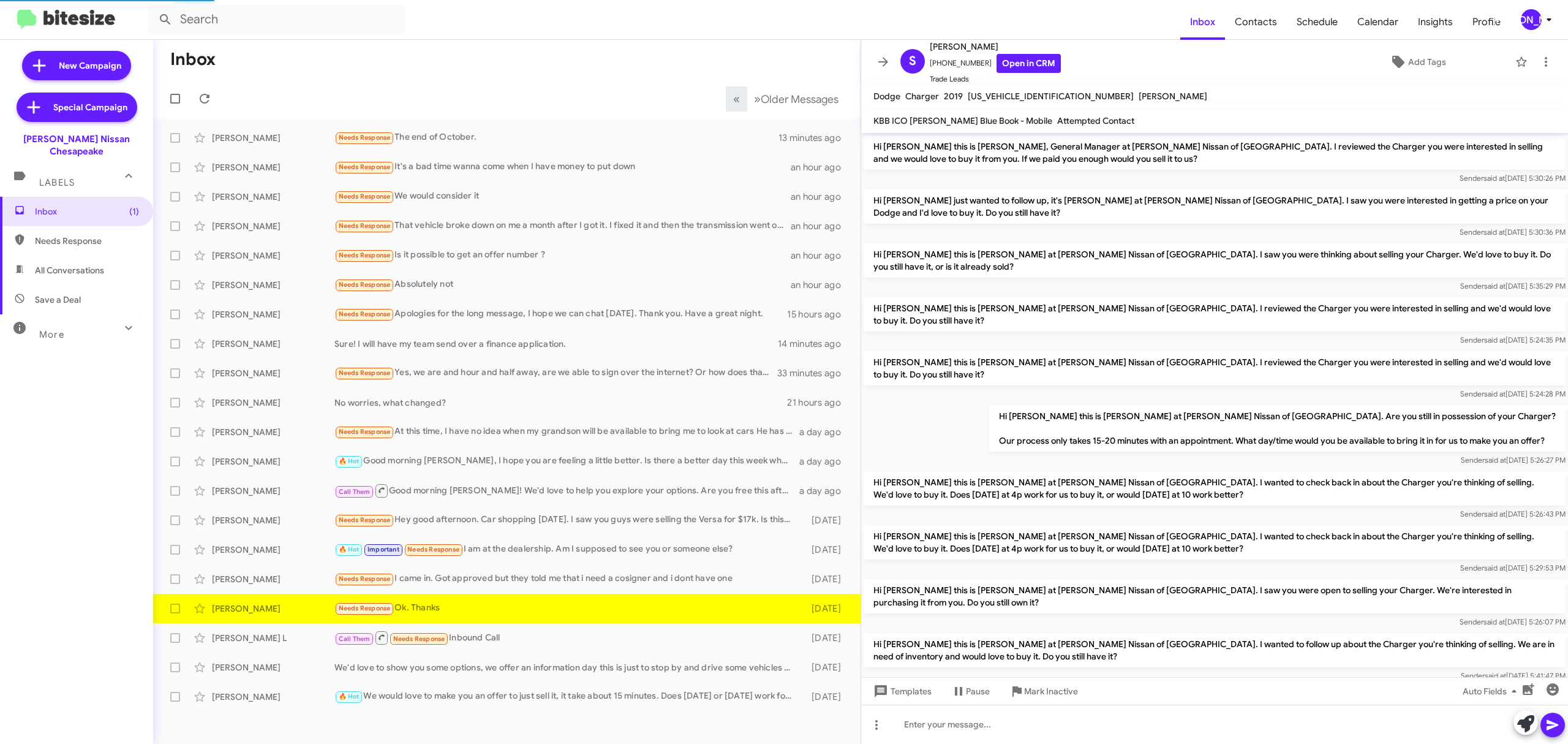
scroll to position [307, 0]
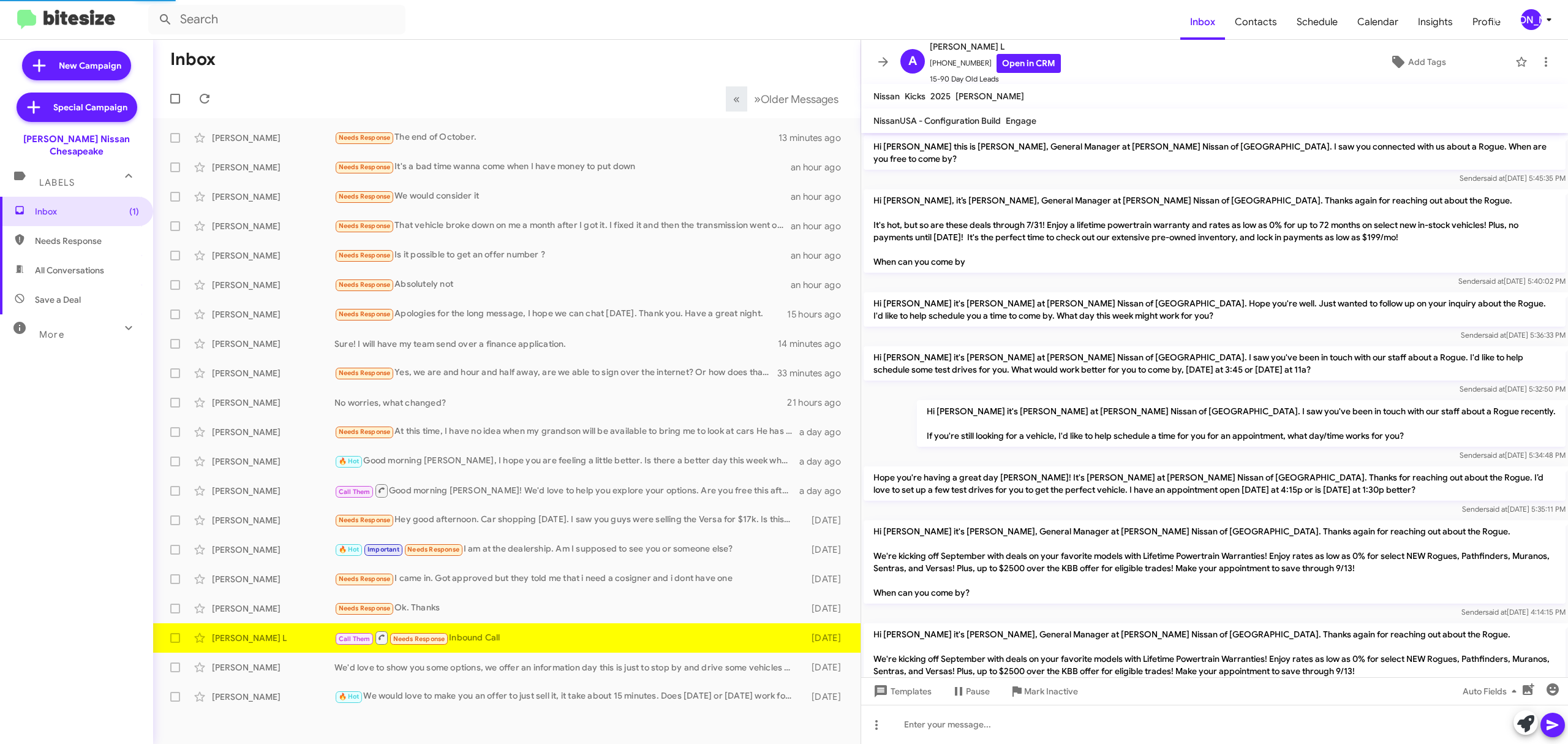
scroll to position [512, 0]
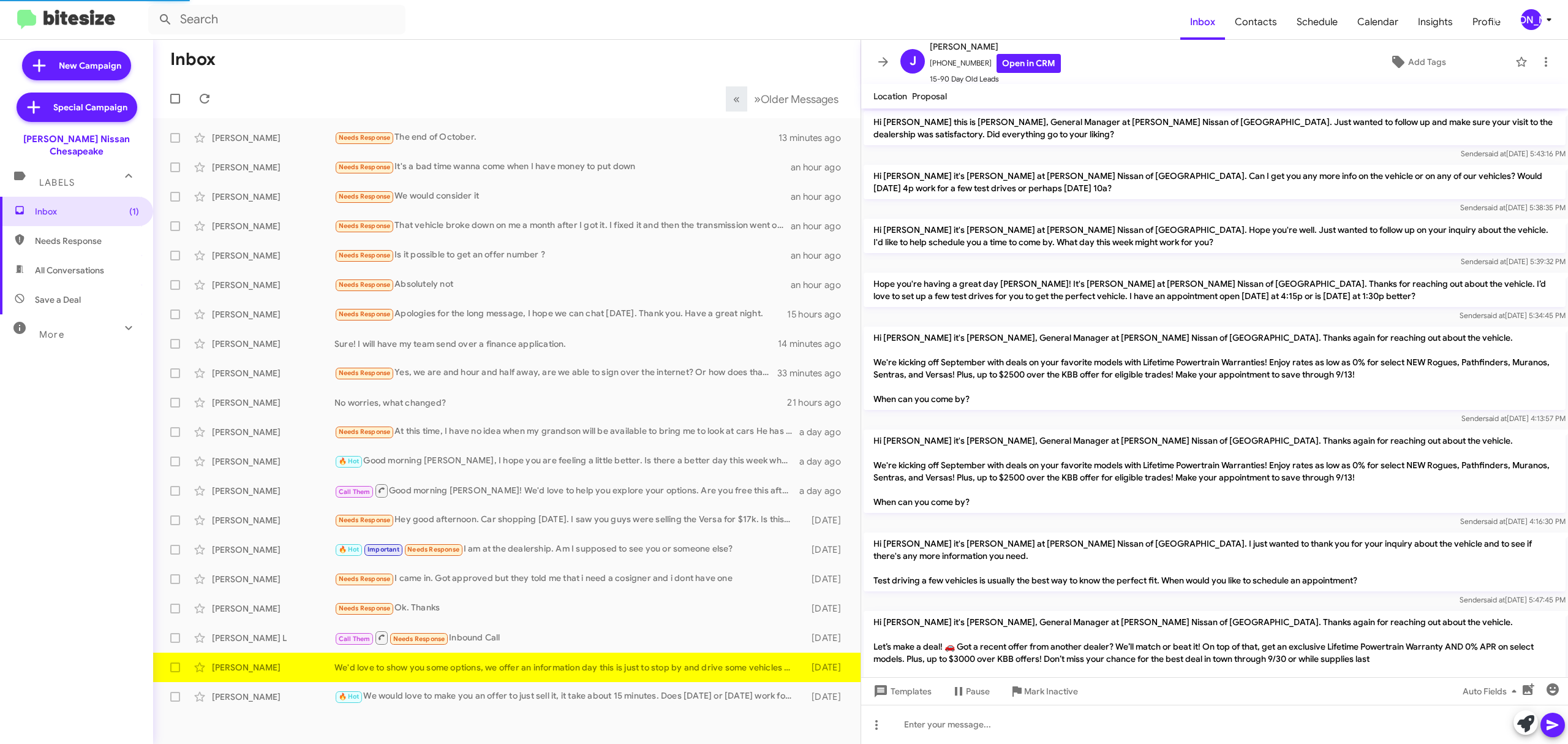
scroll to position [662, 0]
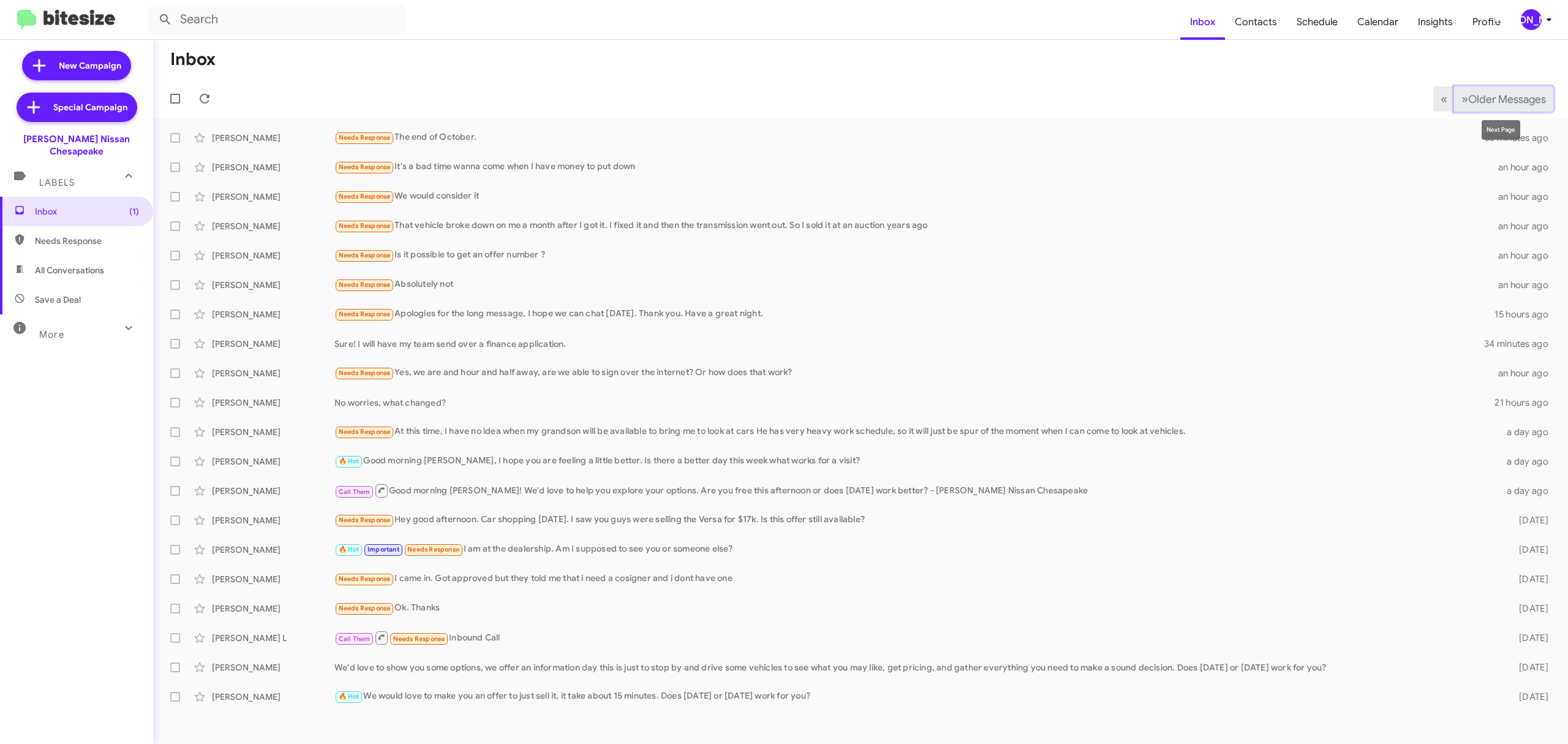
click at [1478, 89] on button "» Next Older Messages" at bounding box center [1504, 99] width 99 height 25
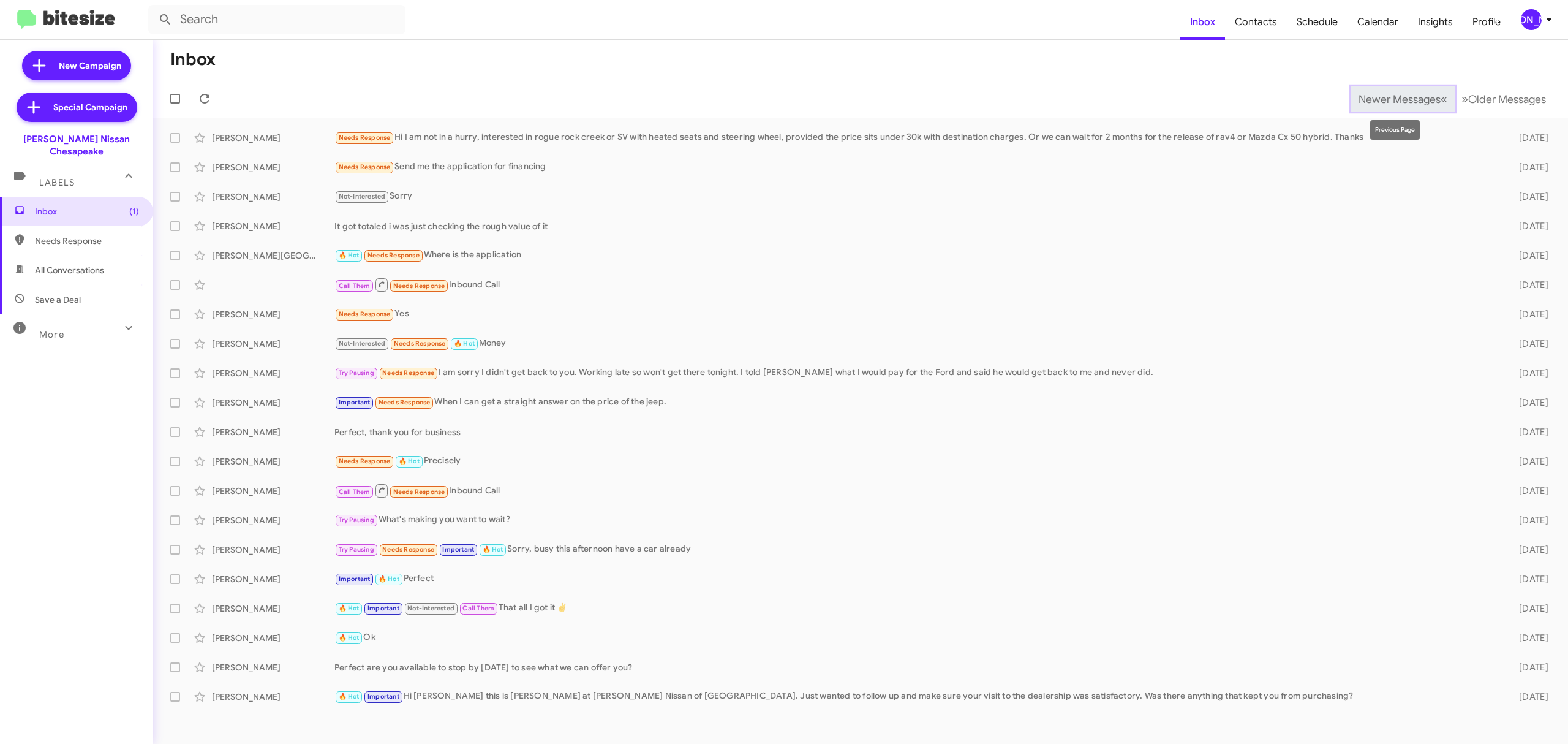
click at [1398, 102] on span "Newer Messages" at bounding box center [1400, 99] width 82 height 13
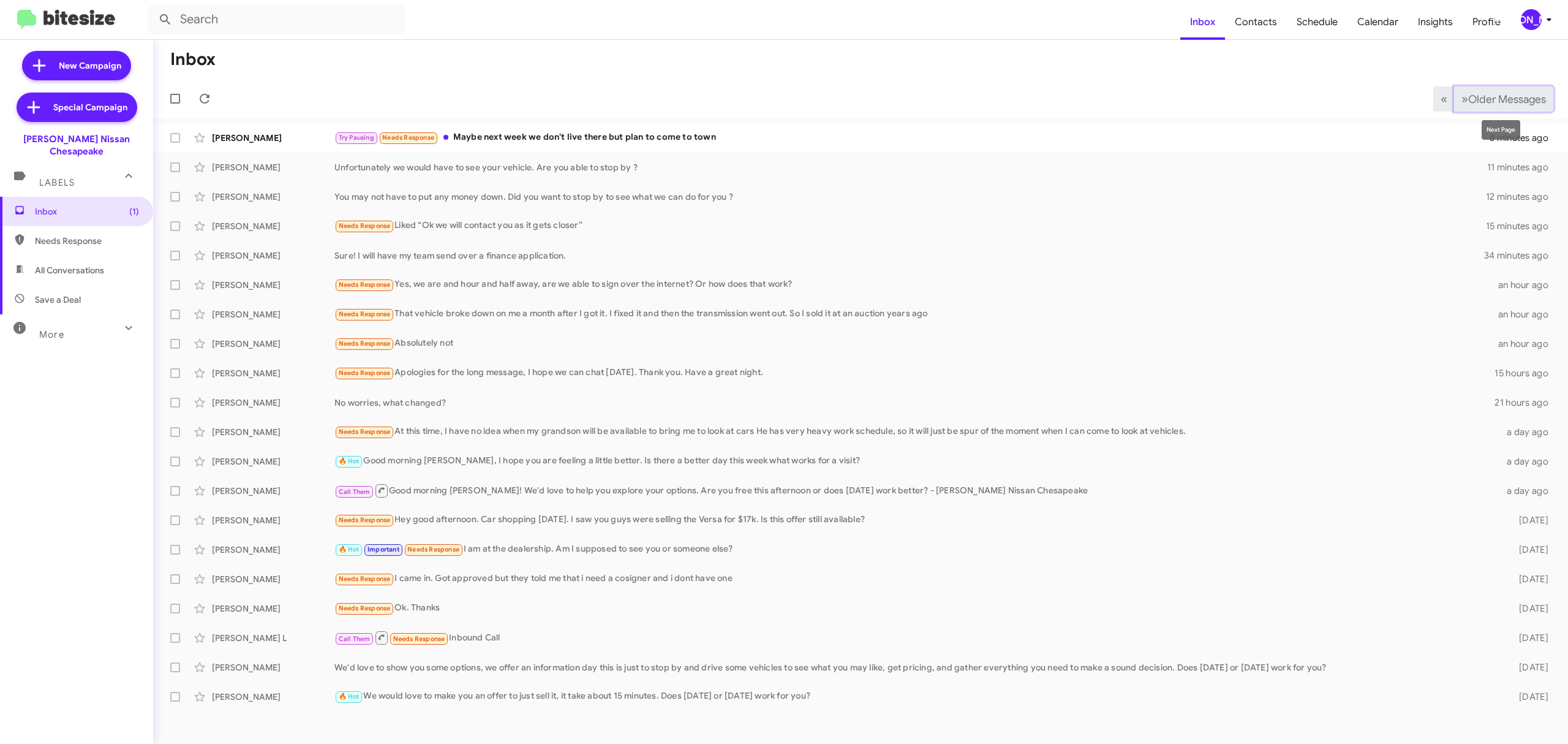
click at [1493, 103] on span "Older Messages" at bounding box center [1507, 99] width 78 height 13
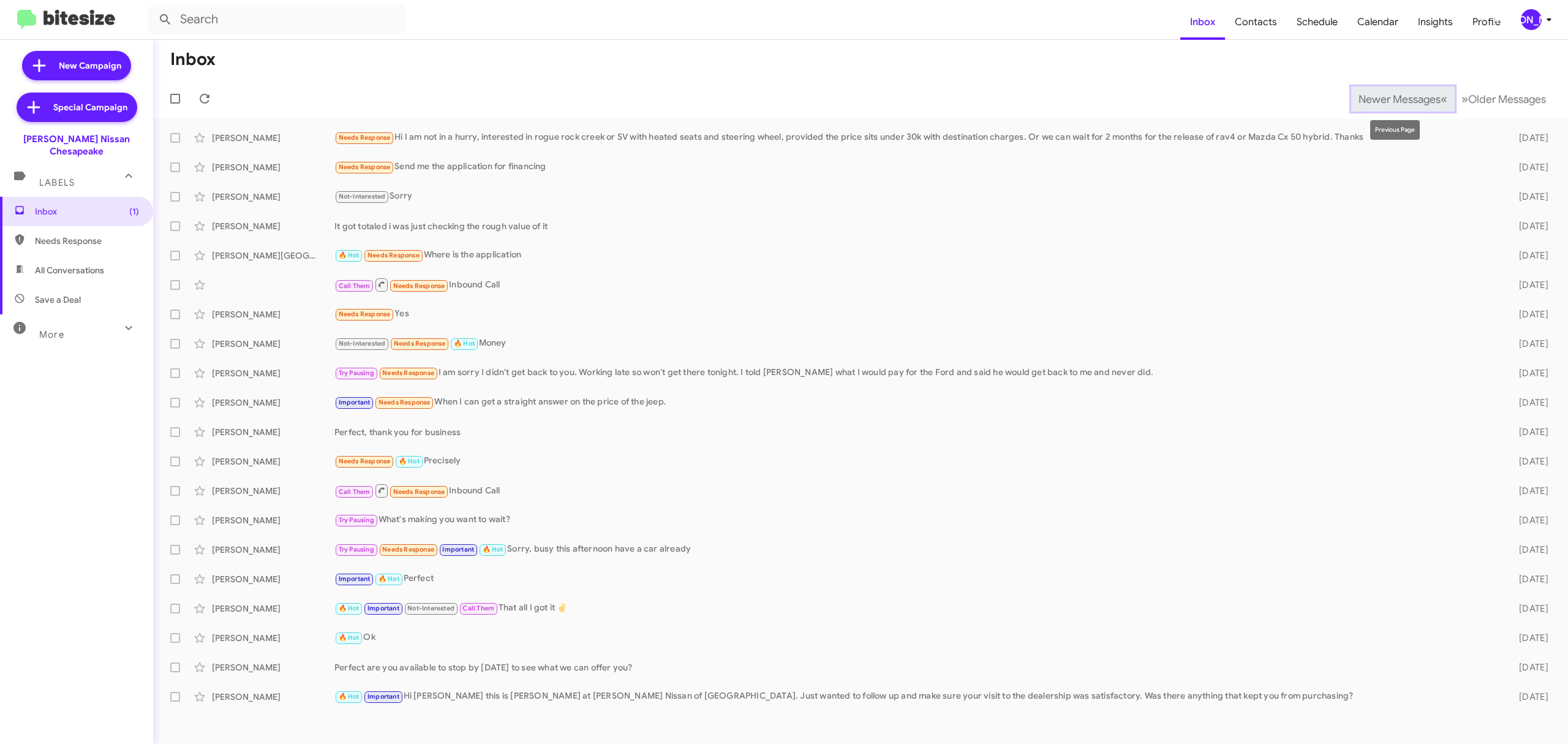
click at [1441, 96] on span "«" at bounding box center [1444, 99] width 7 height 15
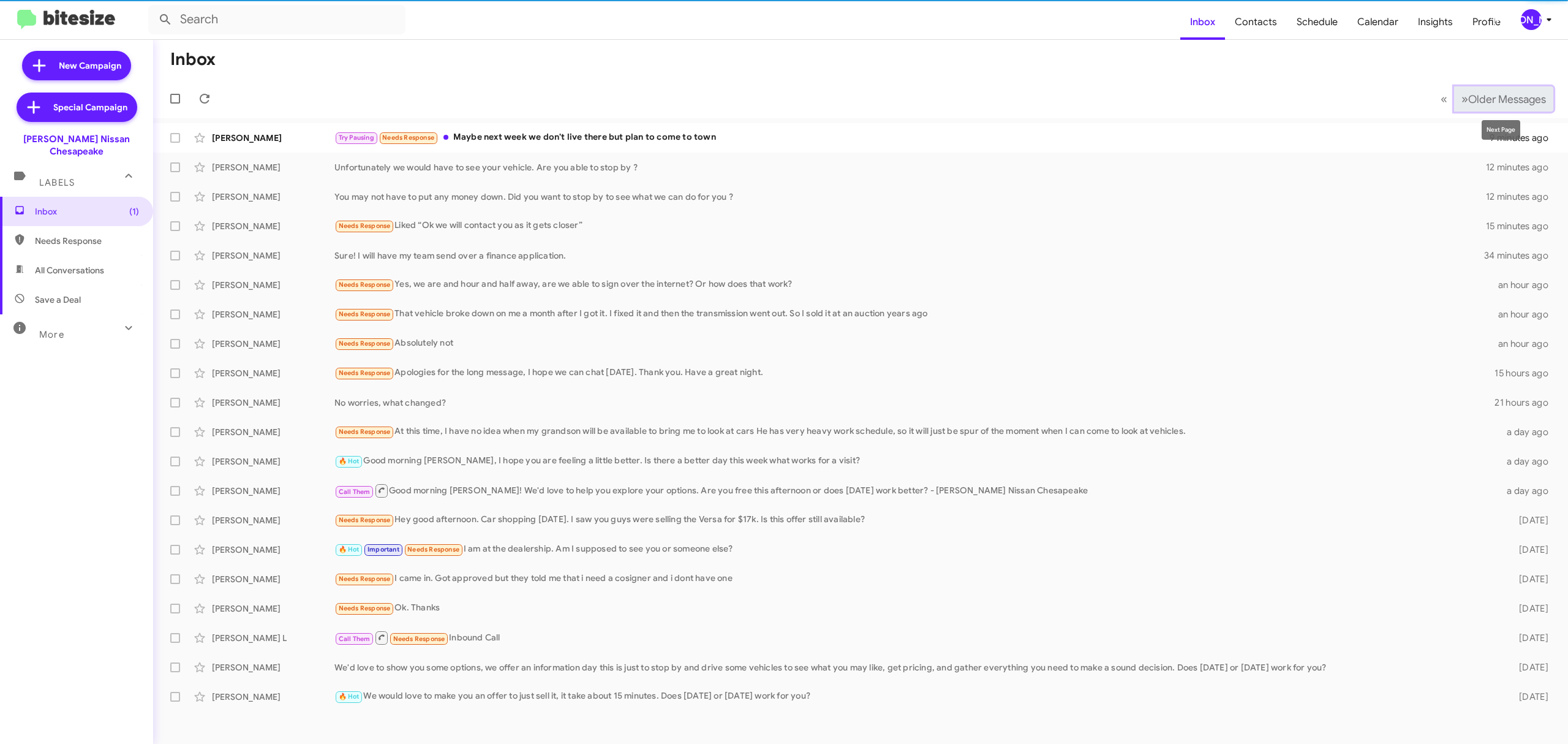
click at [1487, 102] on span "Older Messages" at bounding box center [1507, 99] width 78 height 13
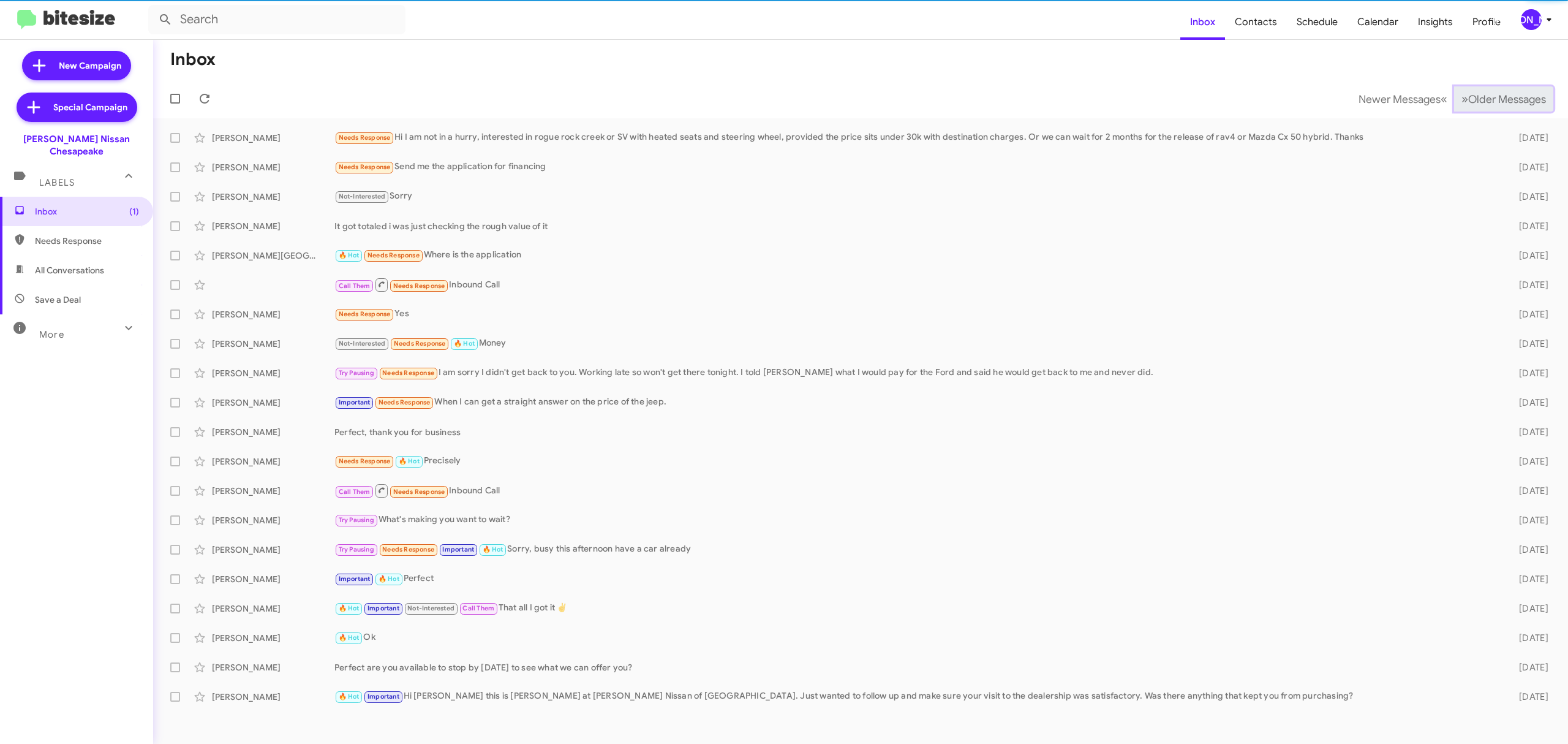
click at [1487, 102] on span "Older Messages" at bounding box center [1507, 99] width 78 height 13
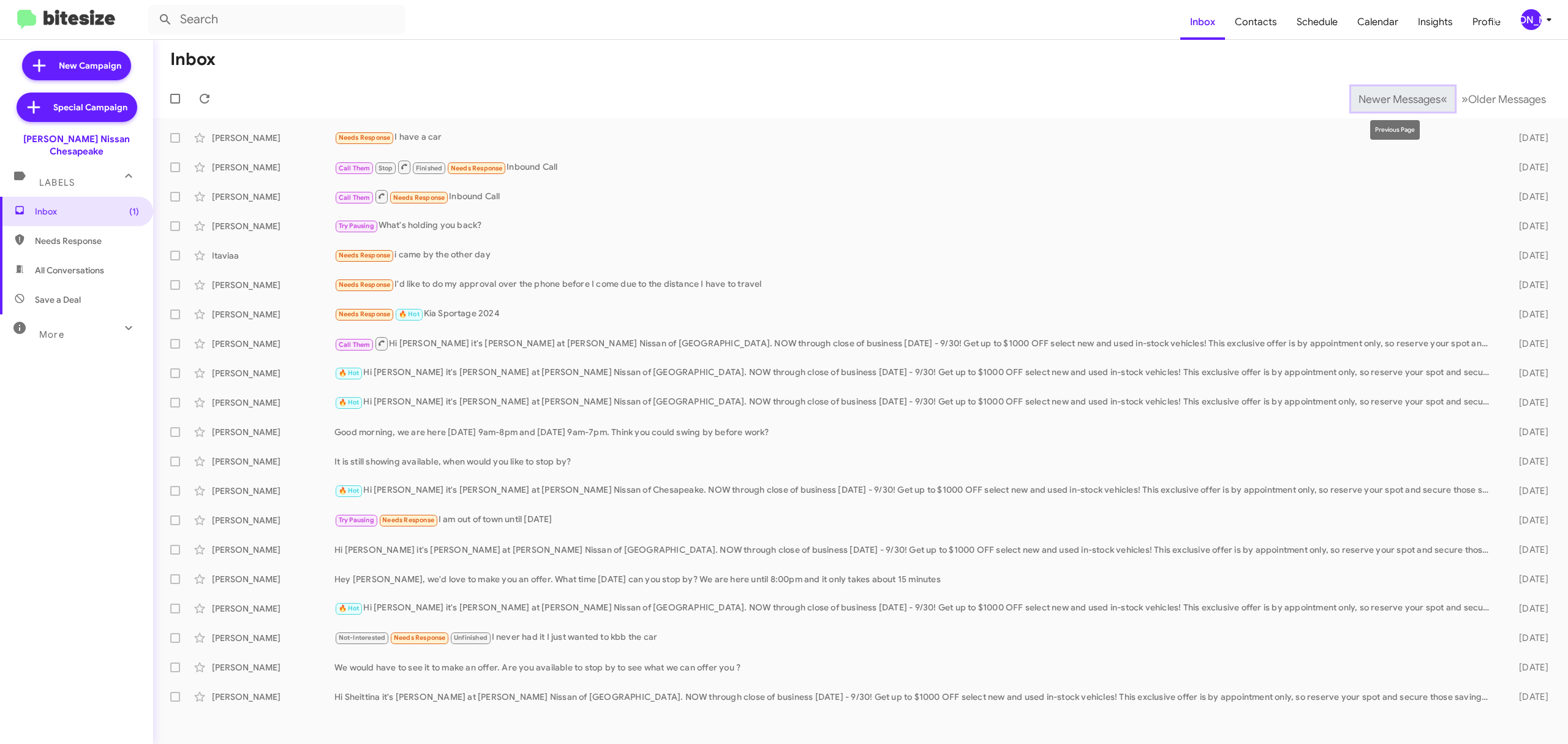
click at [1401, 107] on button "Newer Messages « Previous" at bounding box center [1403, 99] width 103 height 25
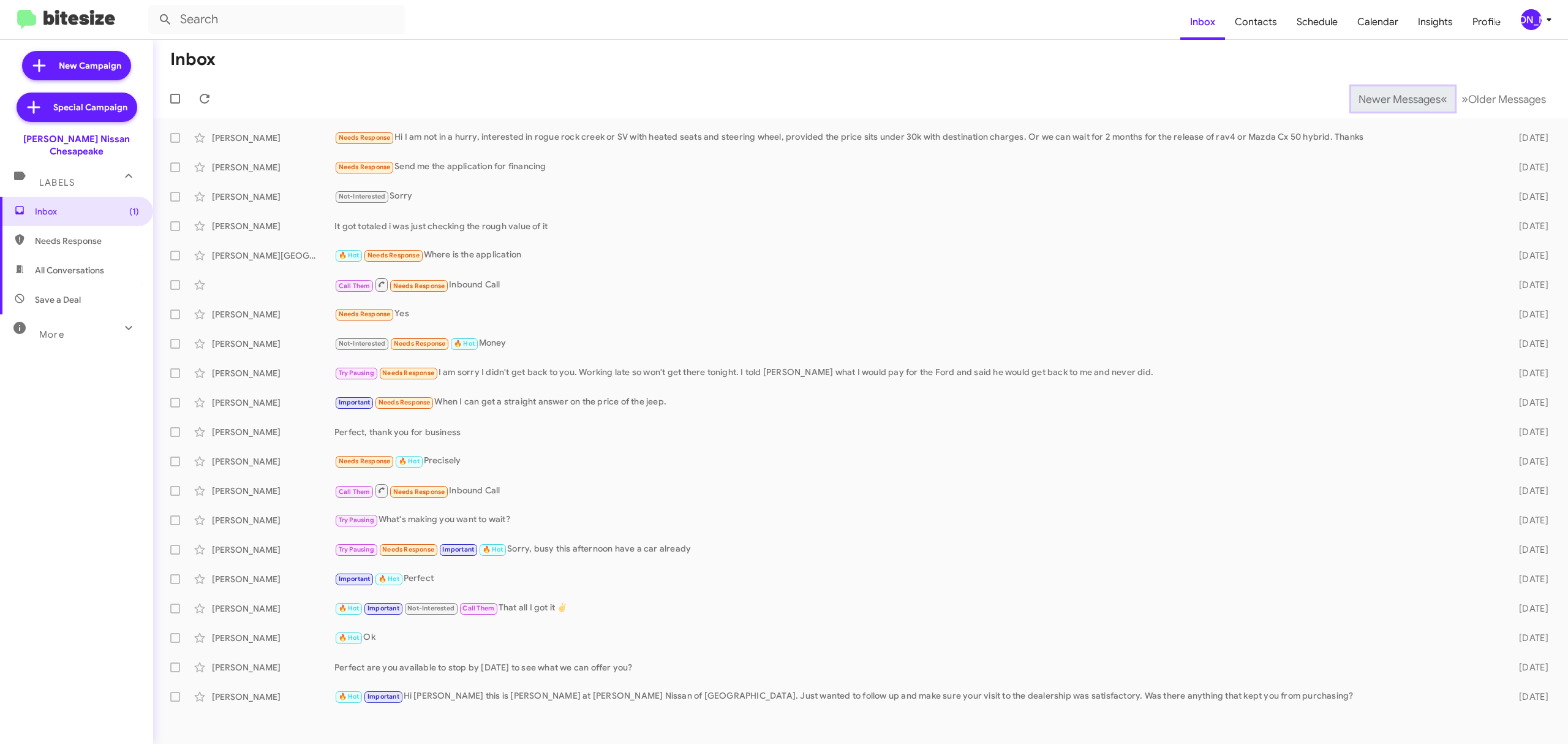
click at [1376, 90] on button "Newer Messages « Previous" at bounding box center [1403, 99] width 103 height 25
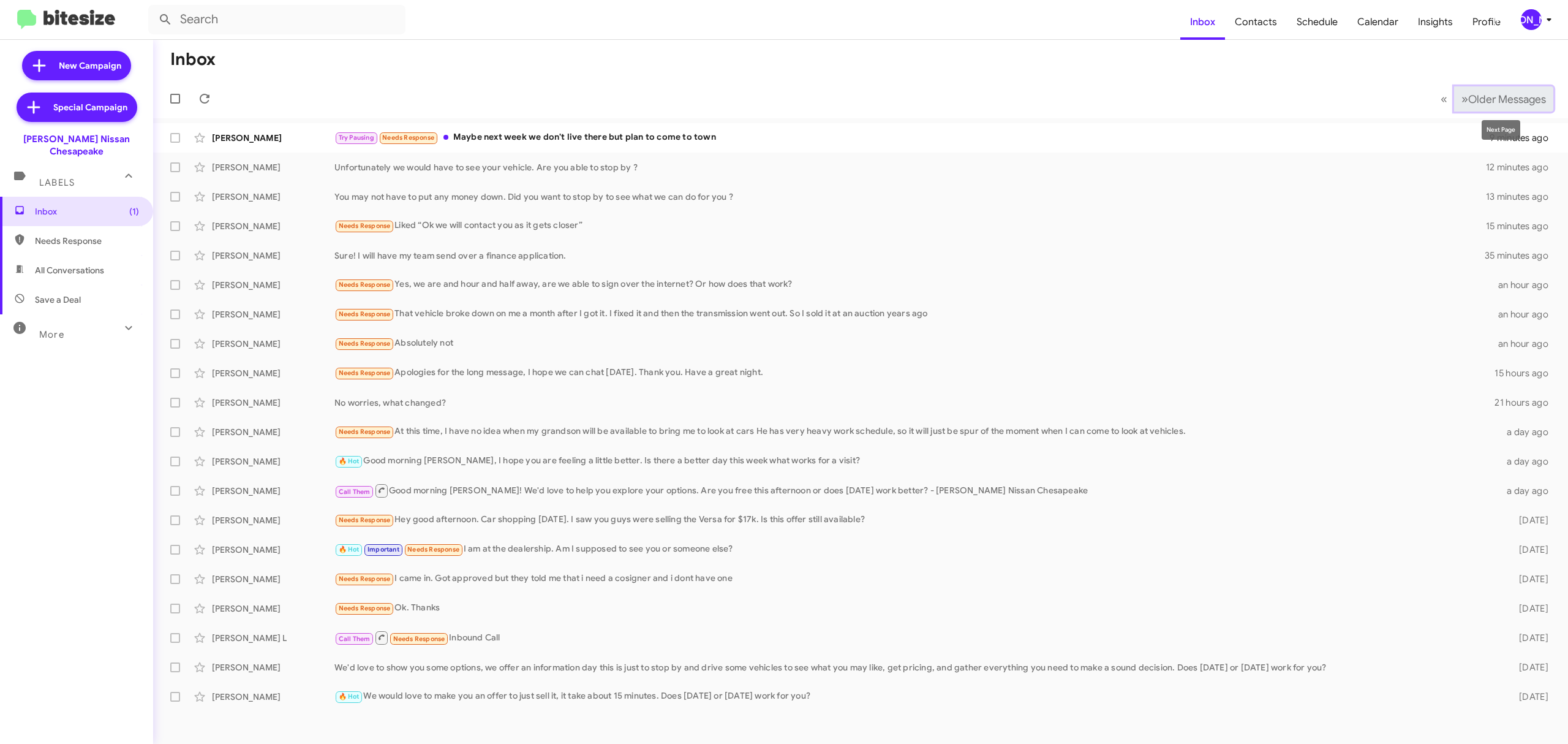
click at [1503, 99] on span "Older Messages" at bounding box center [1507, 99] width 78 height 13
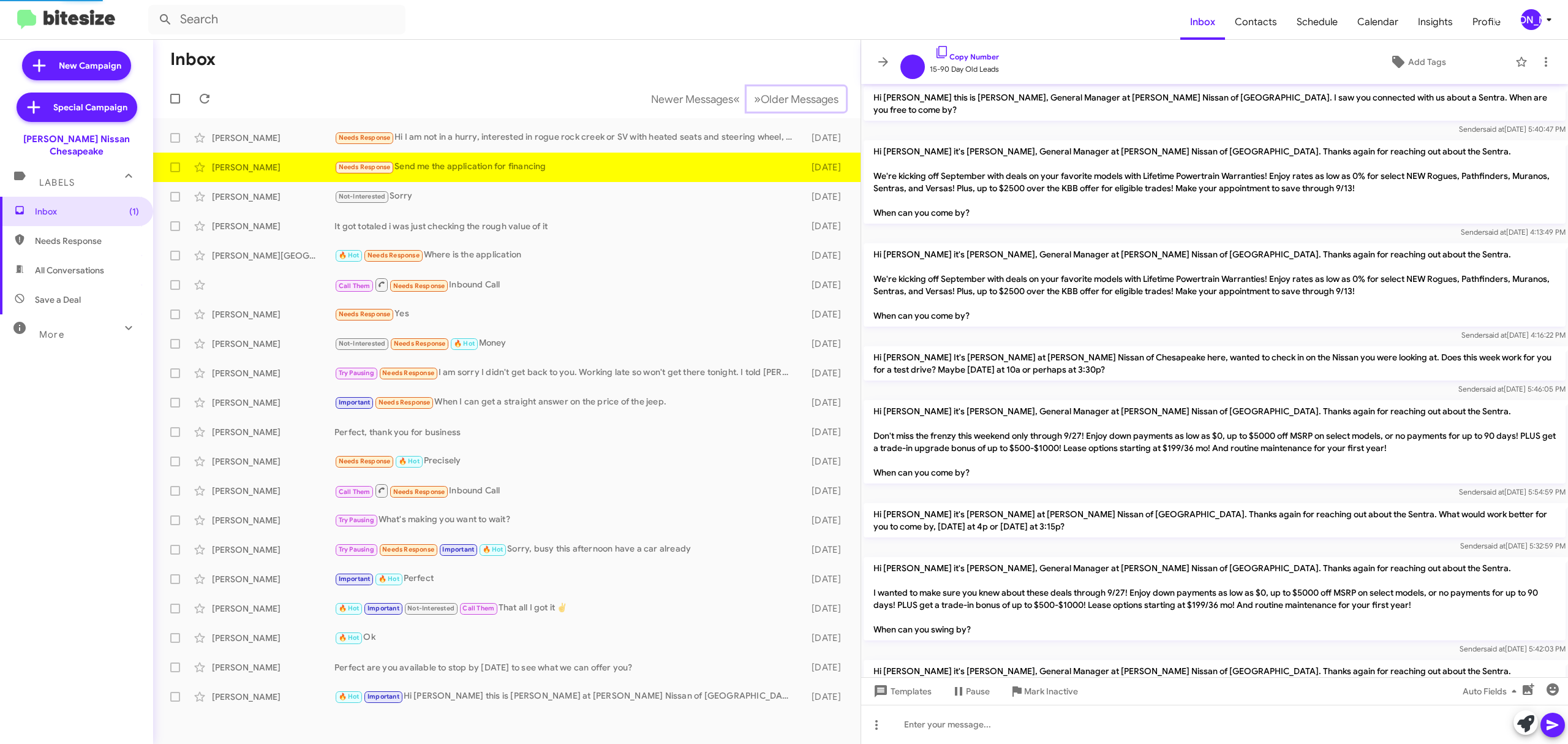
scroll to position [209, 0]
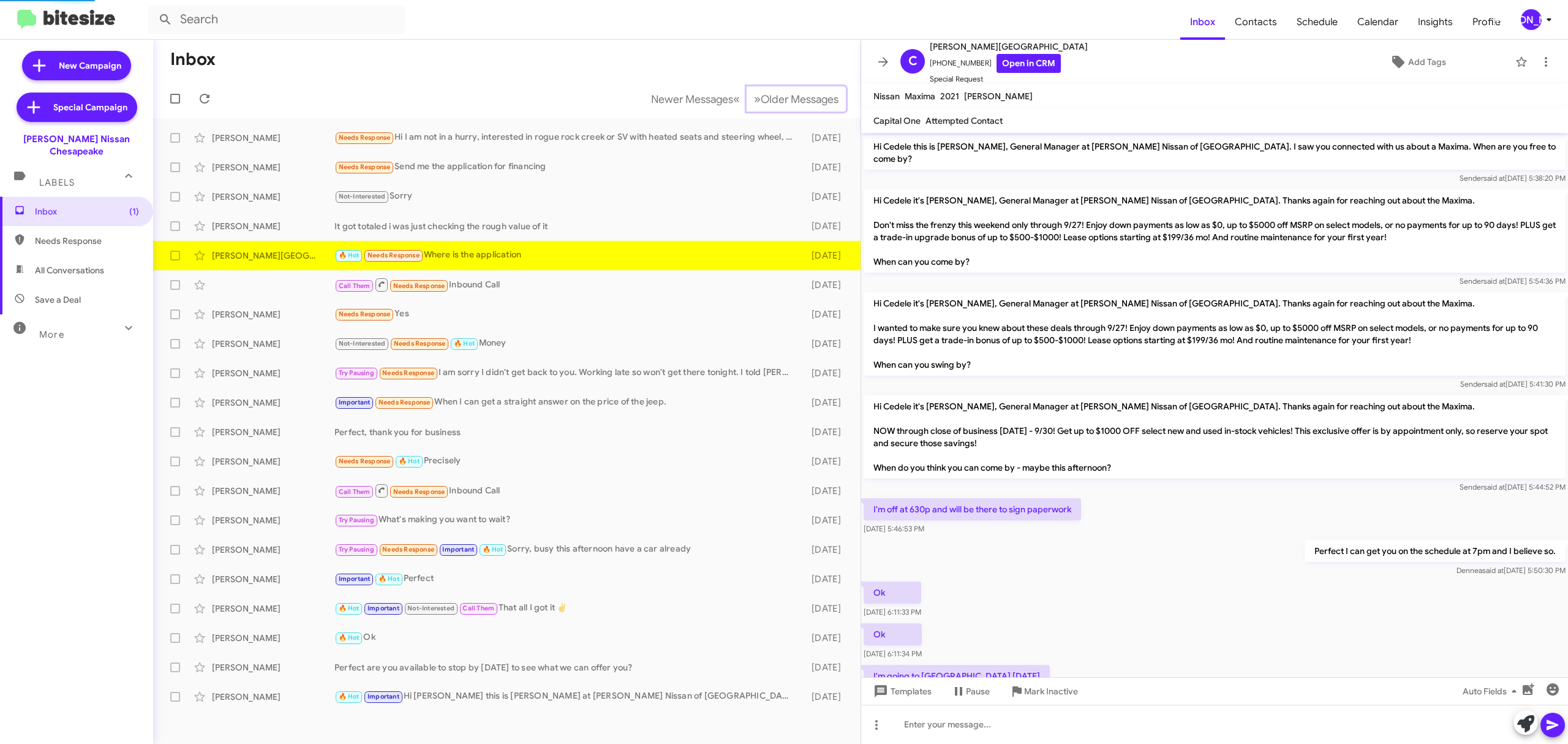
scroll to position [87, 0]
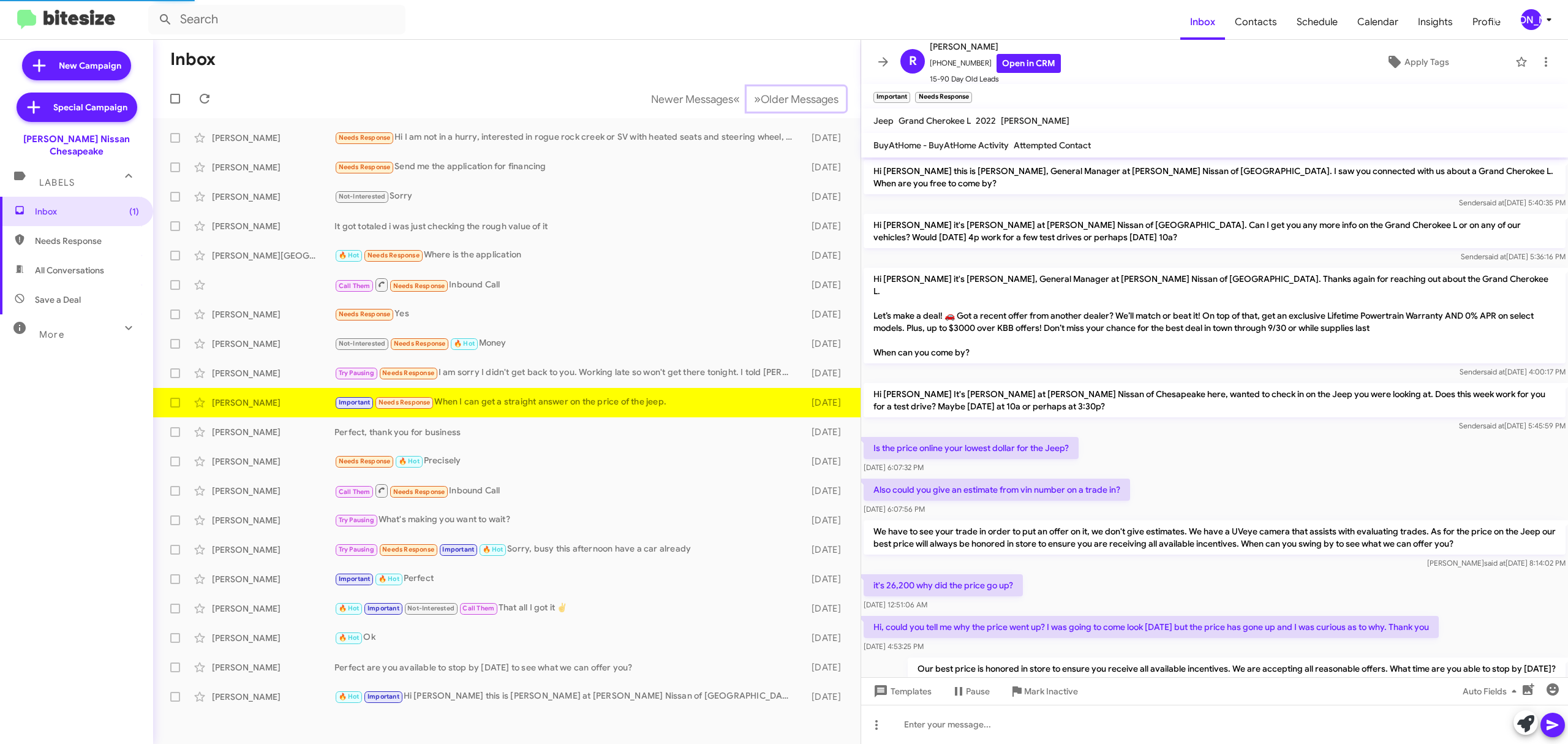
scroll to position [464, 0]
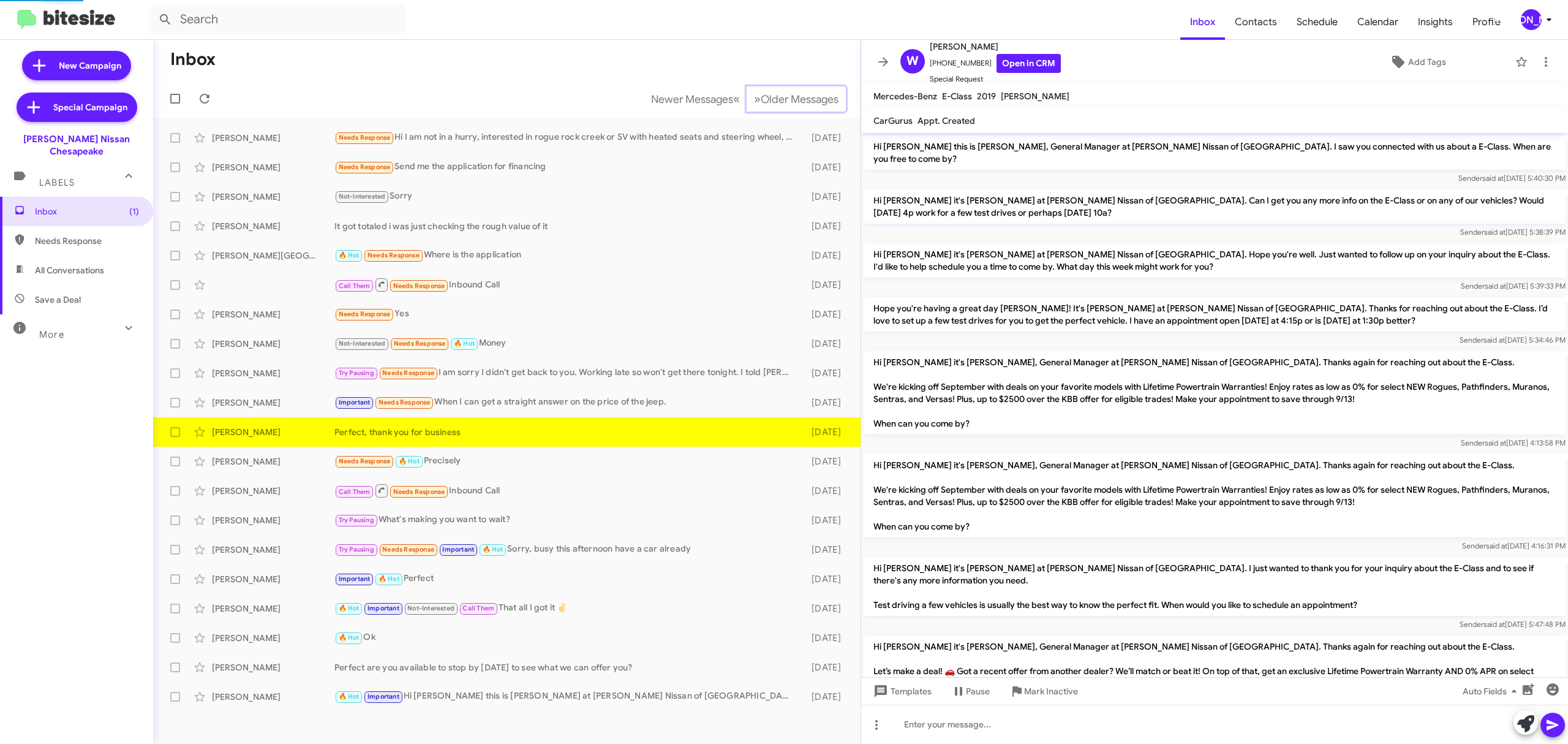
scroll to position [914, 0]
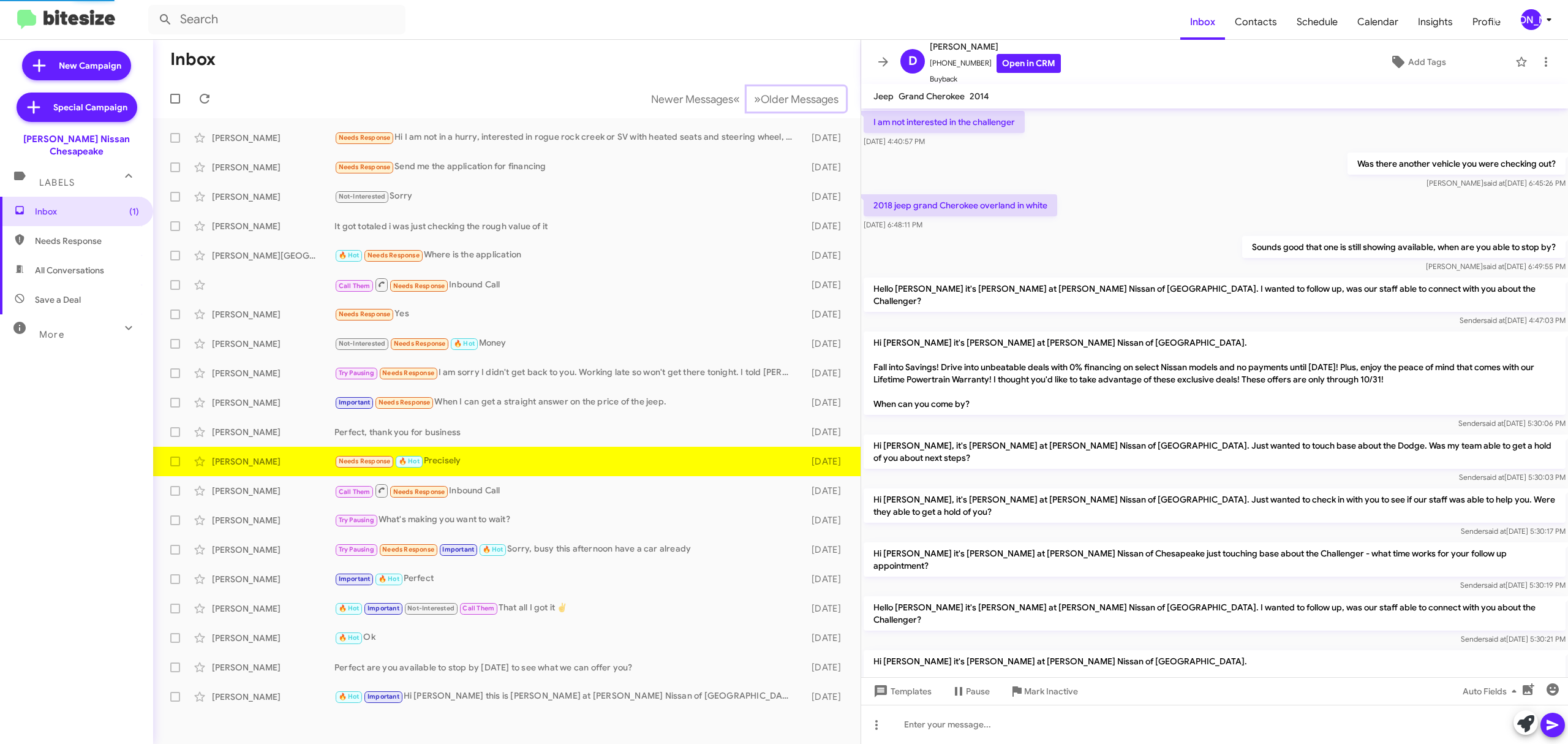
scroll to position [437, 0]
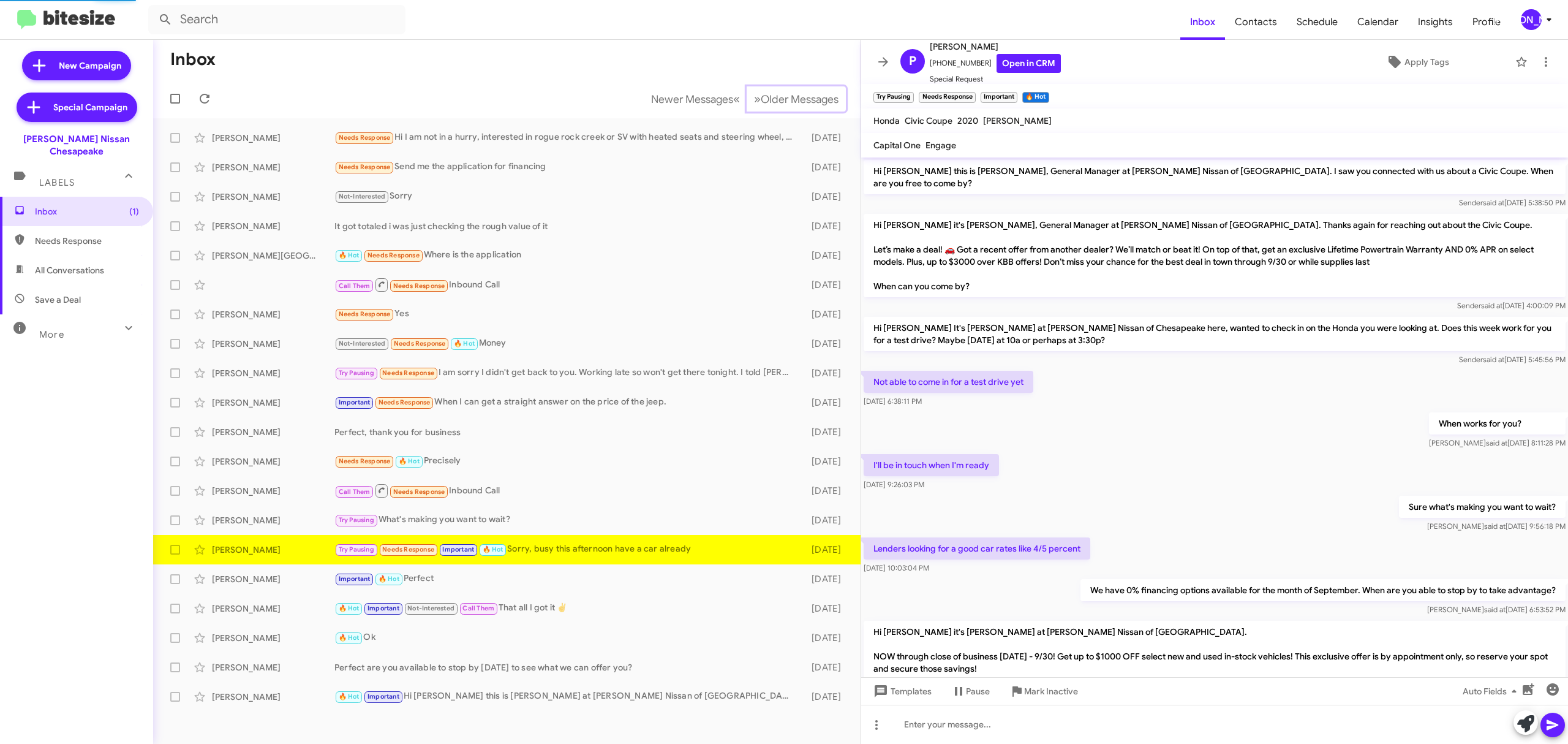
scroll to position [82, 0]
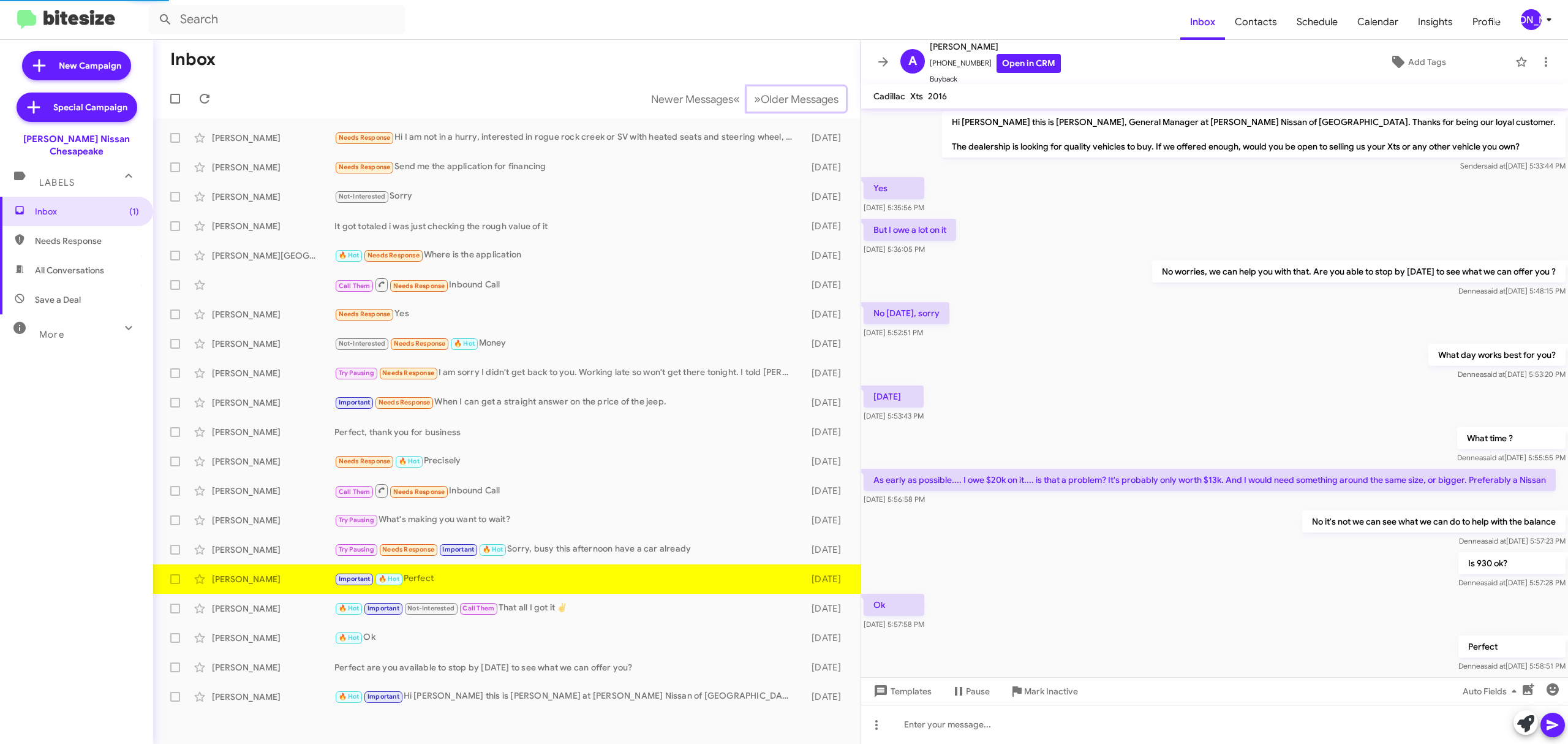
scroll to position [49, 0]
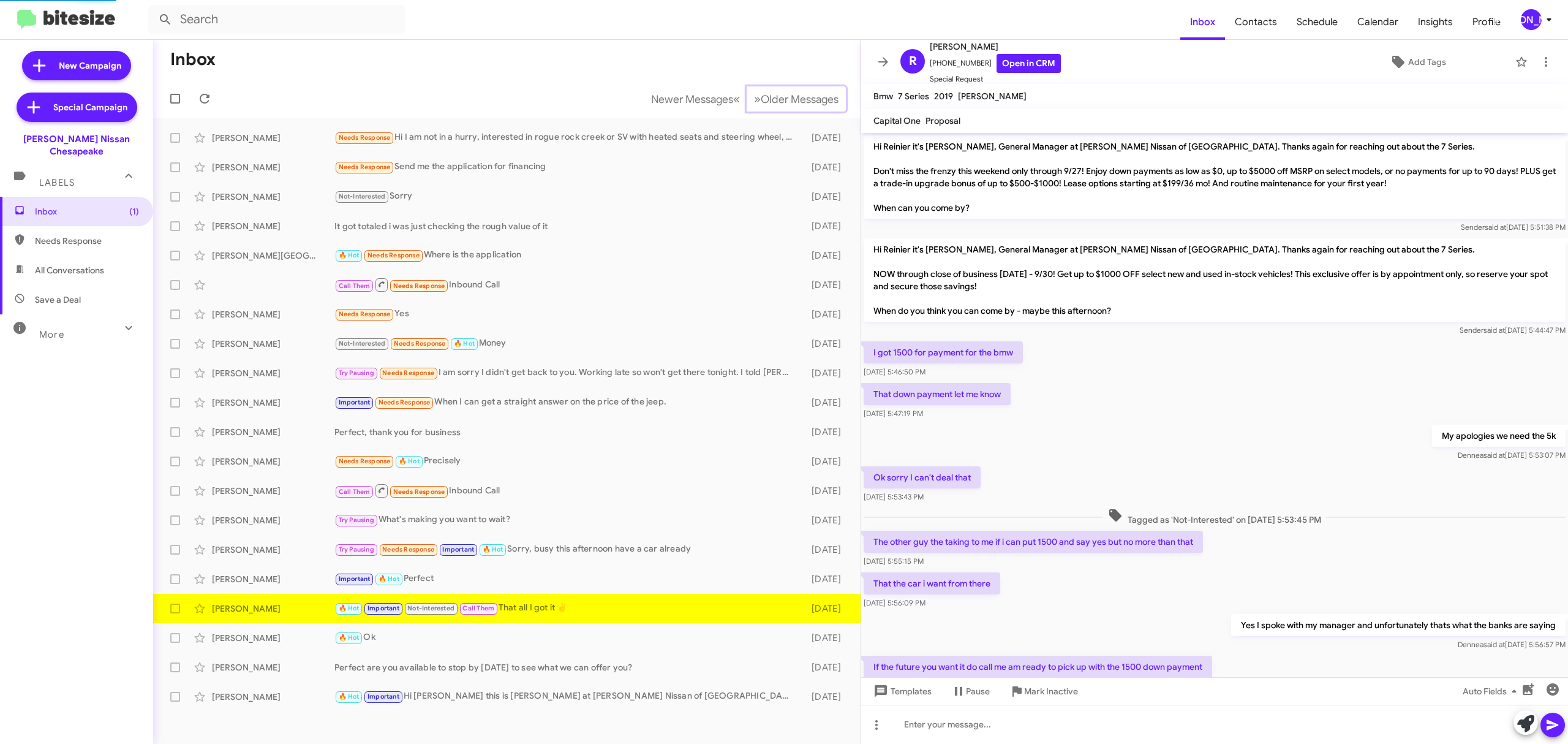
scroll to position [96, 0]
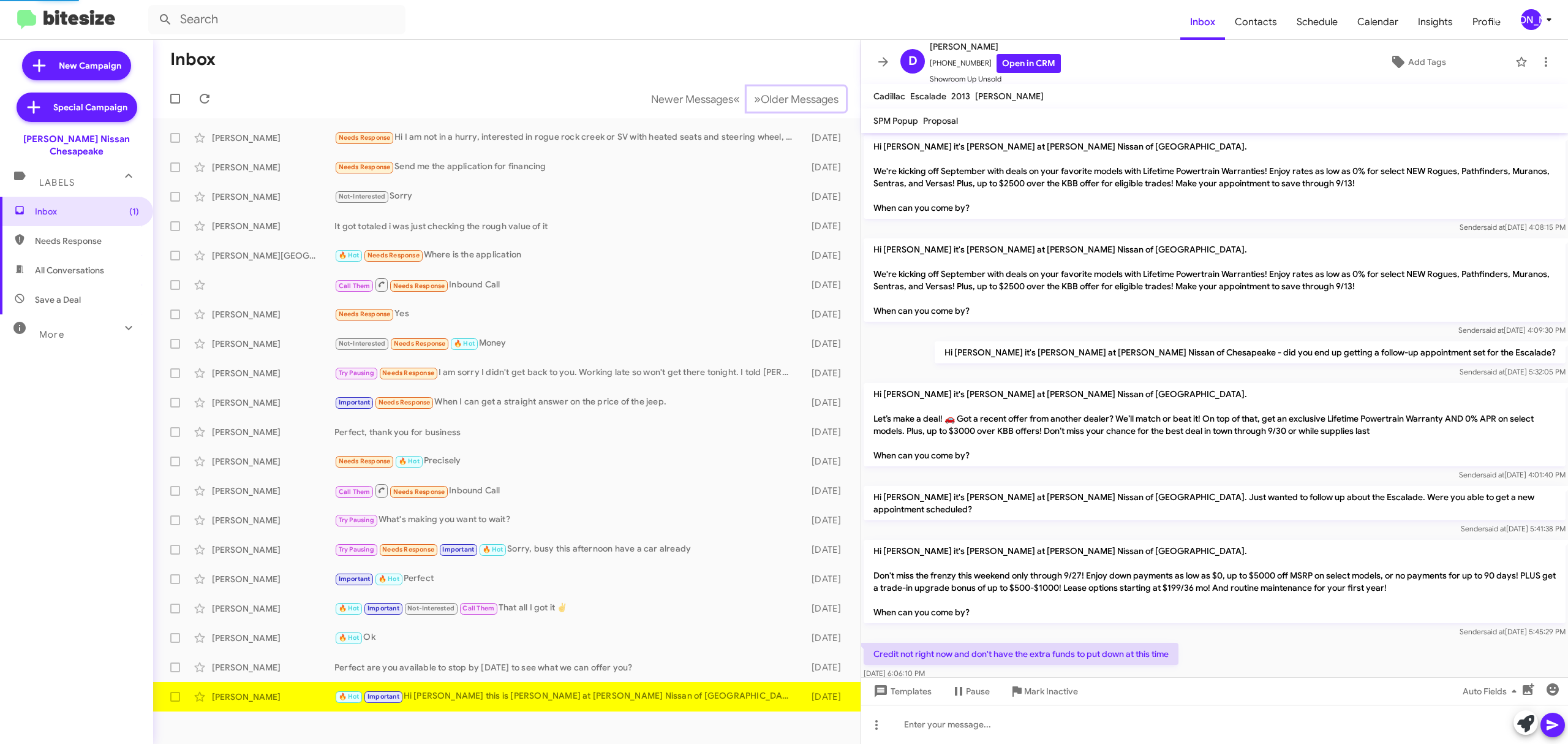
scroll to position [669, 0]
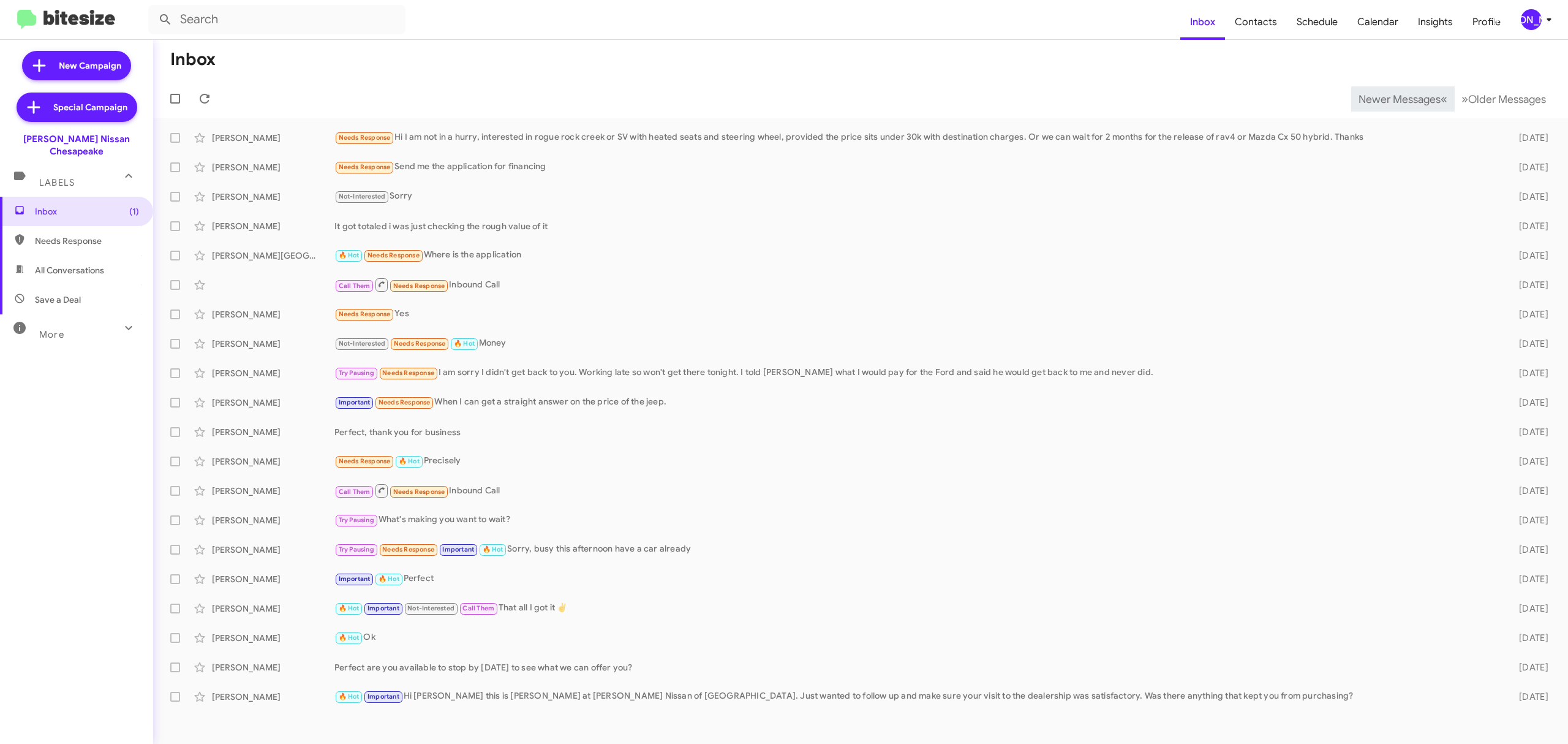
click at [1389, 98] on span "Newer Messages" at bounding box center [1400, 99] width 82 height 13
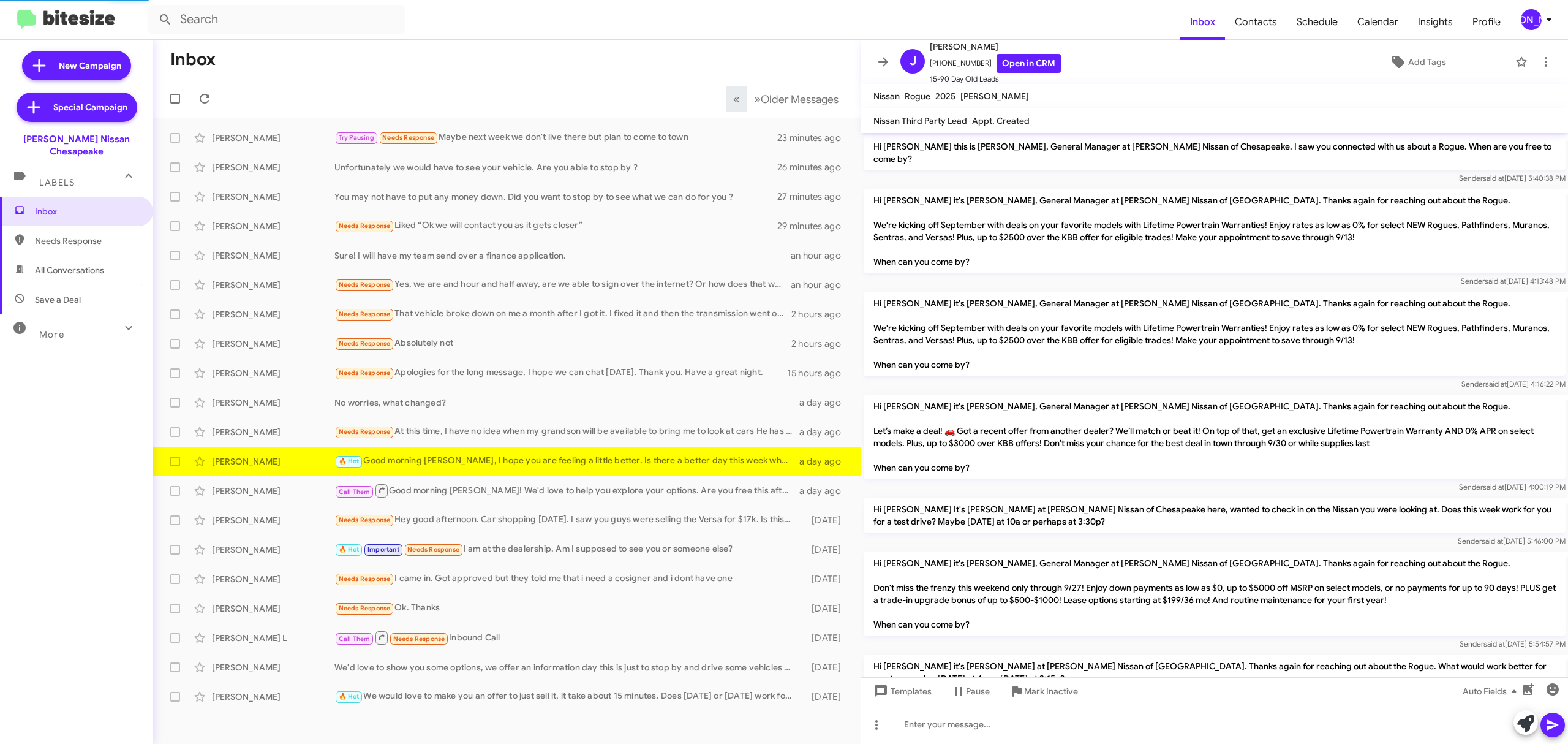
scroll to position [568, 0]
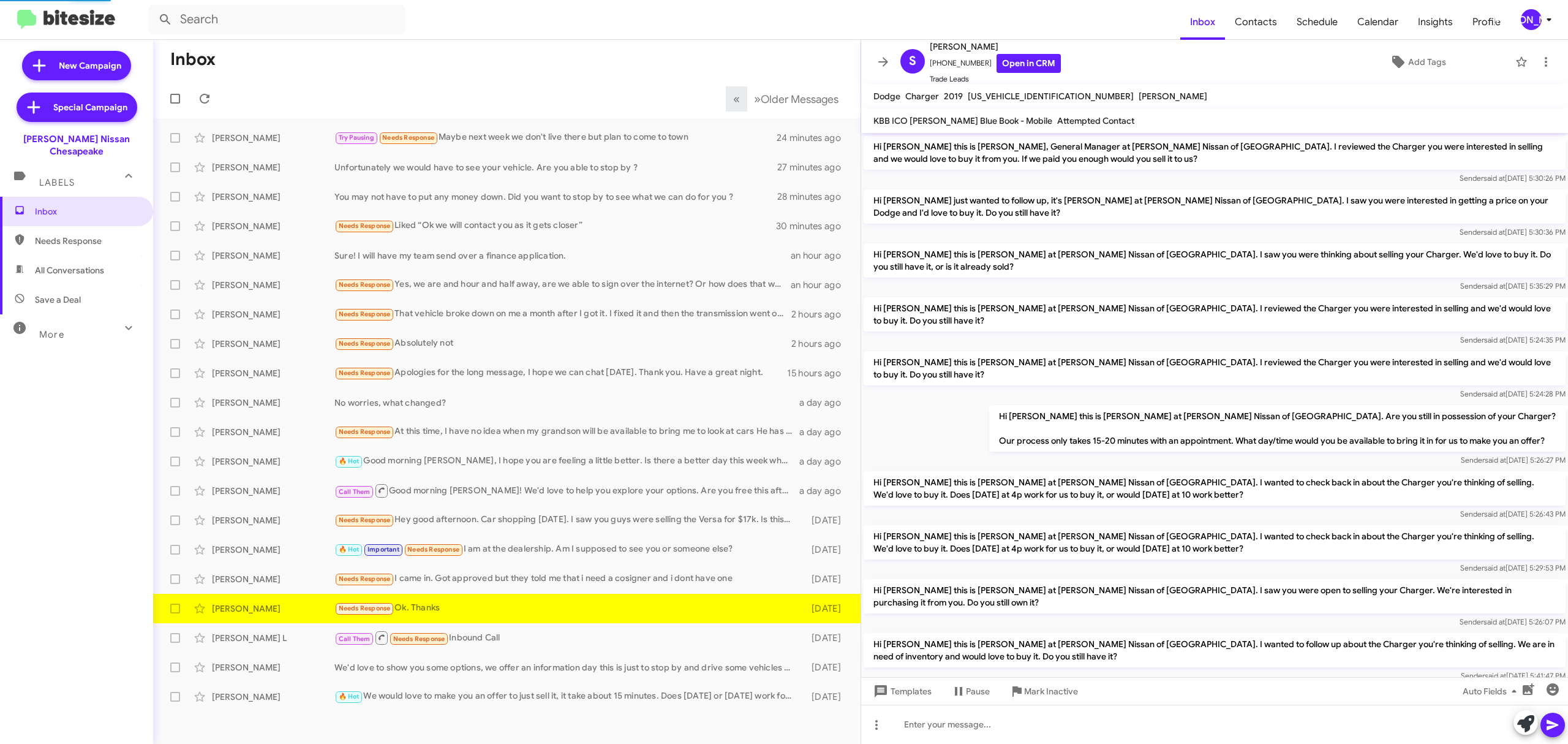
scroll to position [307, 0]
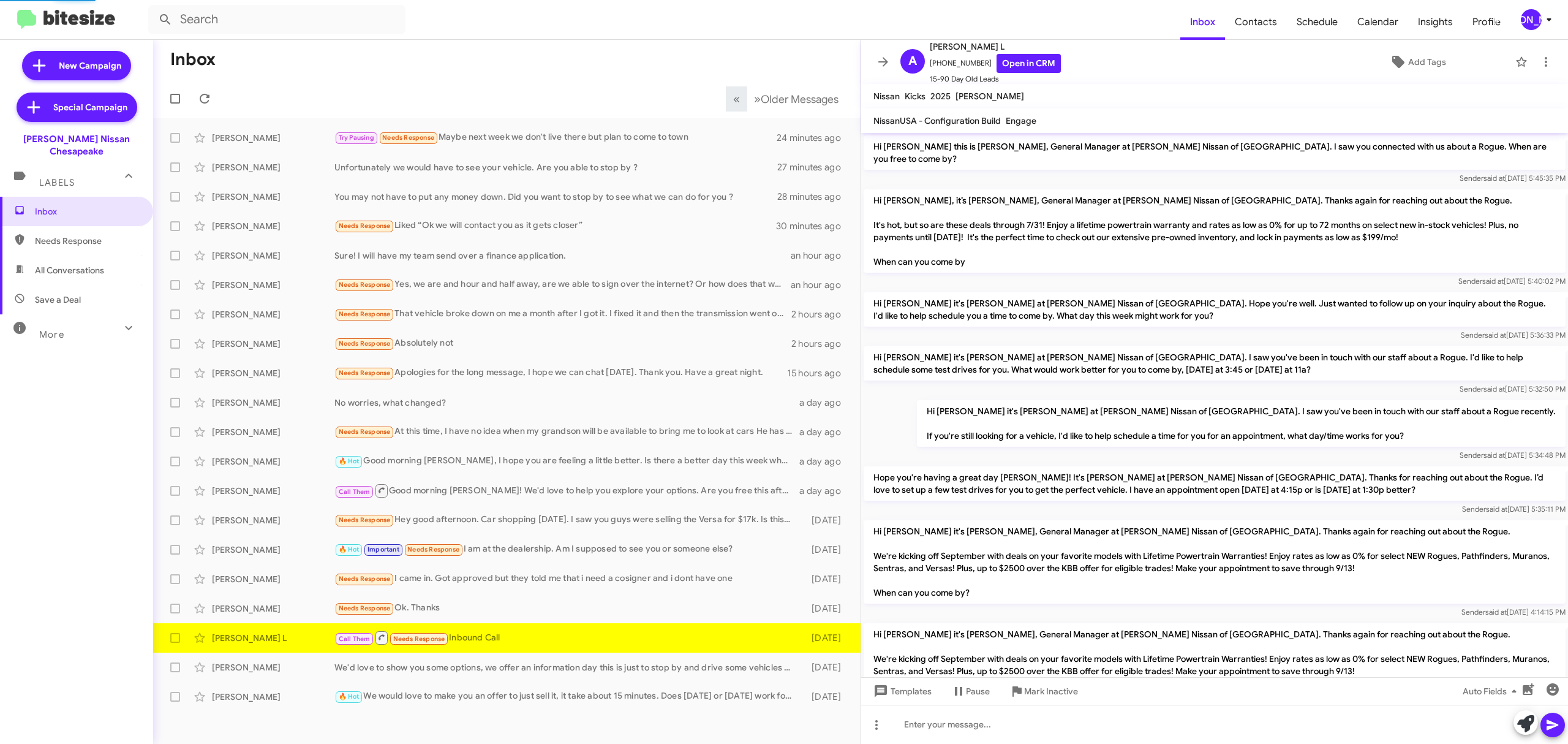
scroll to position [512, 0]
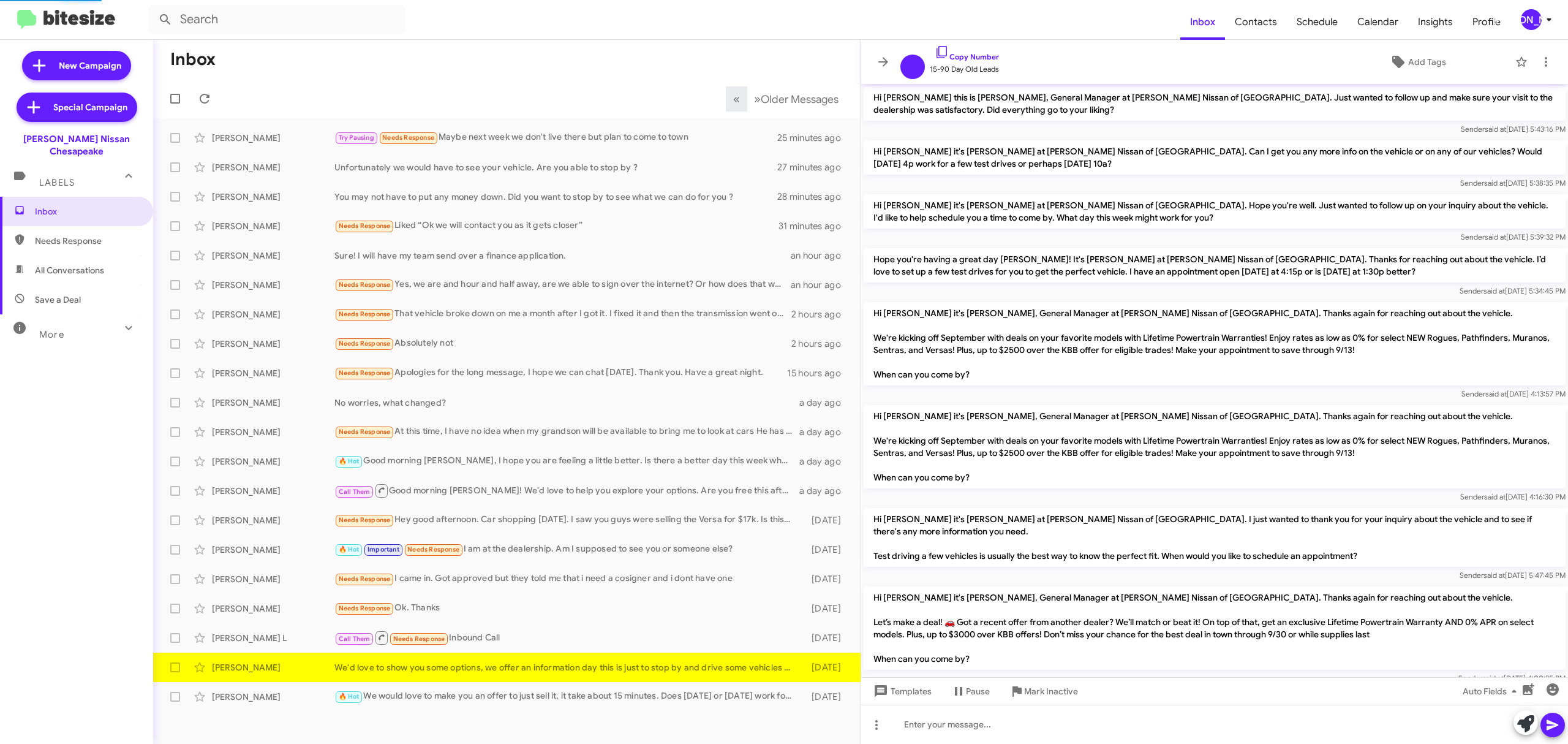
scroll to position [637, 0]
